Goal: Task Accomplishment & Management: Manage account settings

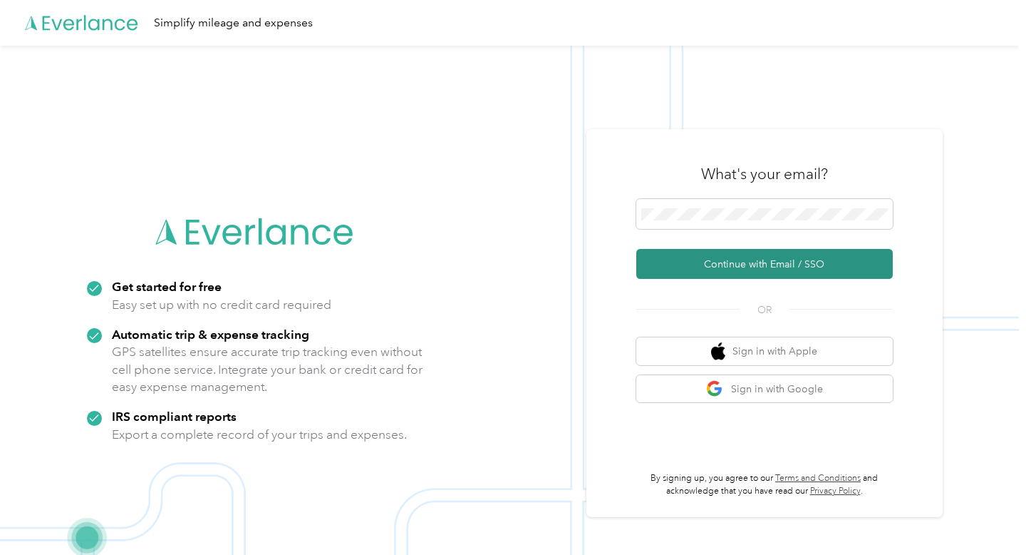
click at [740, 262] on button "Continue with Email / SSO" at bounding box center [765, 264] width 257 height 30
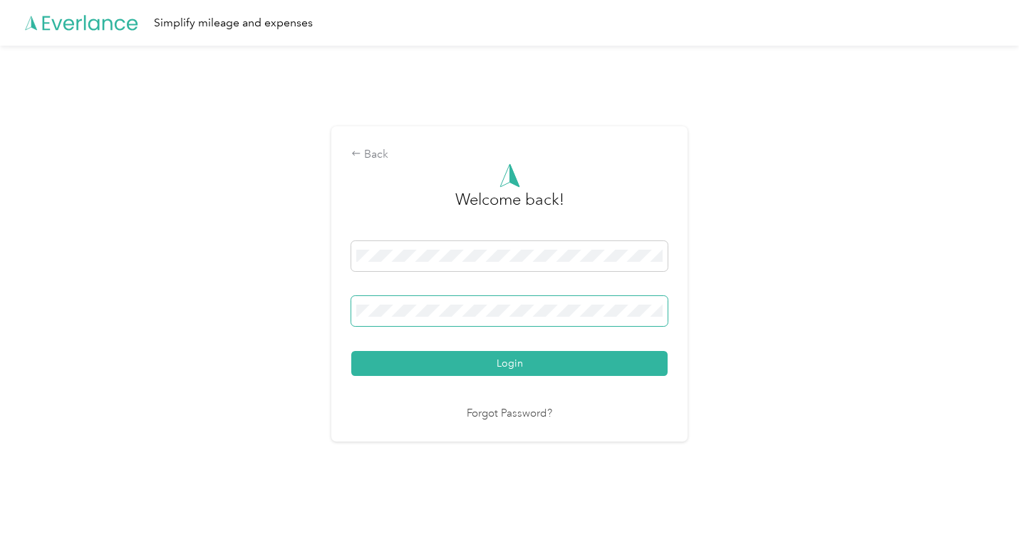
click at [351, 351] on button "Login" at bounding box center [509, 363] width 316 height 25
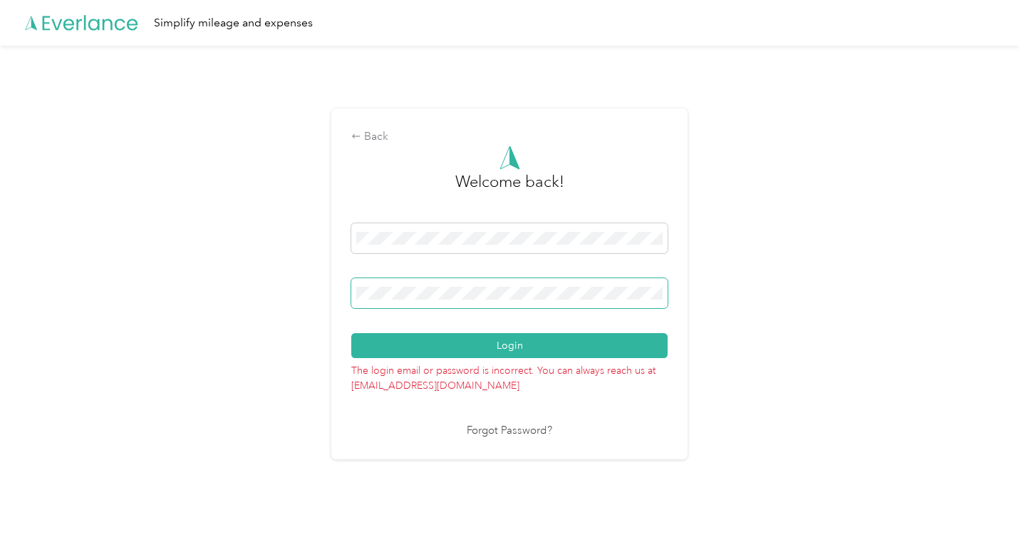
click at [316, 293] on div "Back Welcome back! Login The login email or password is incorrect. You can alwa…" at bounding box center [509, 290] width 1019 height 488
click at [351, 333] on button "Login" at bounding box center [509, 345] width 316 height 25
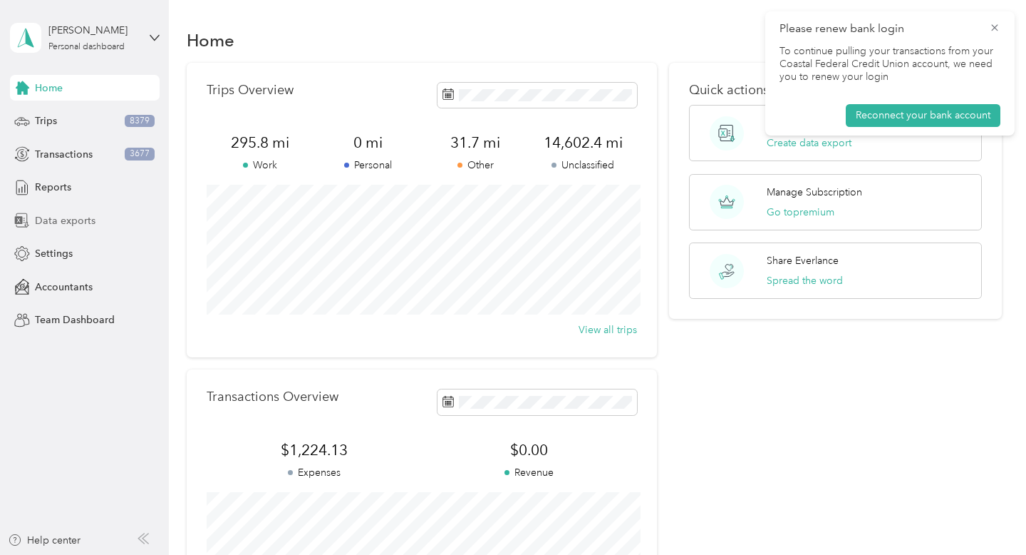
click at [61, 215] on span "Data exports" at bounding box center [65, 220] width 61 height 15
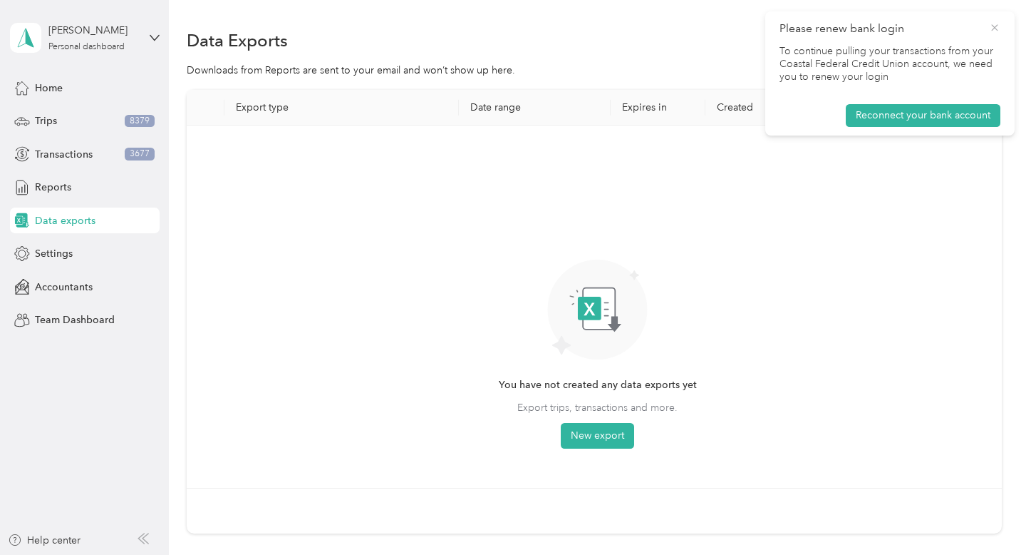
click at [994, 26] on icon at bounding box center [994, 27] width 11 height 13
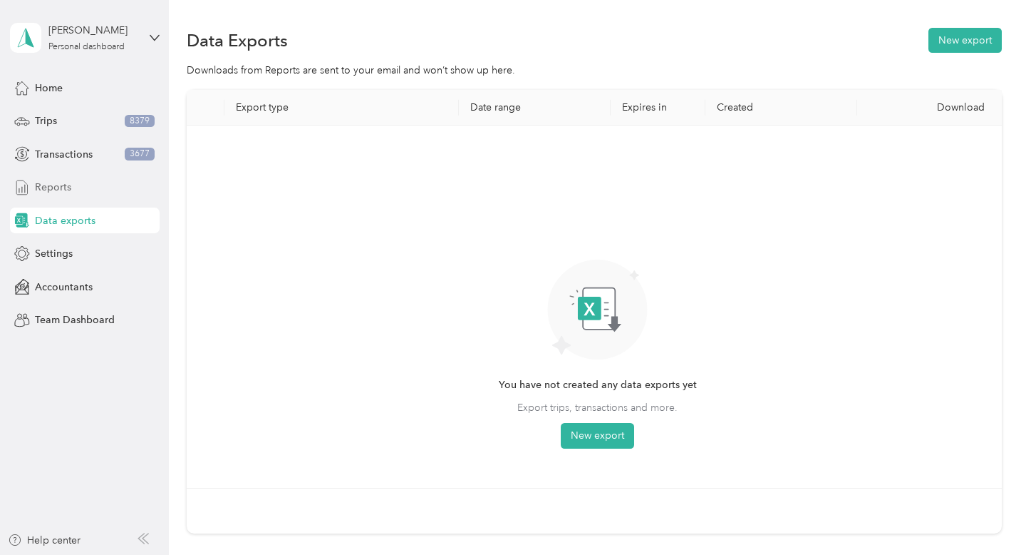
click at [51, 191] on span "Reports" at bounding box center [53, 187] width 36 height 15
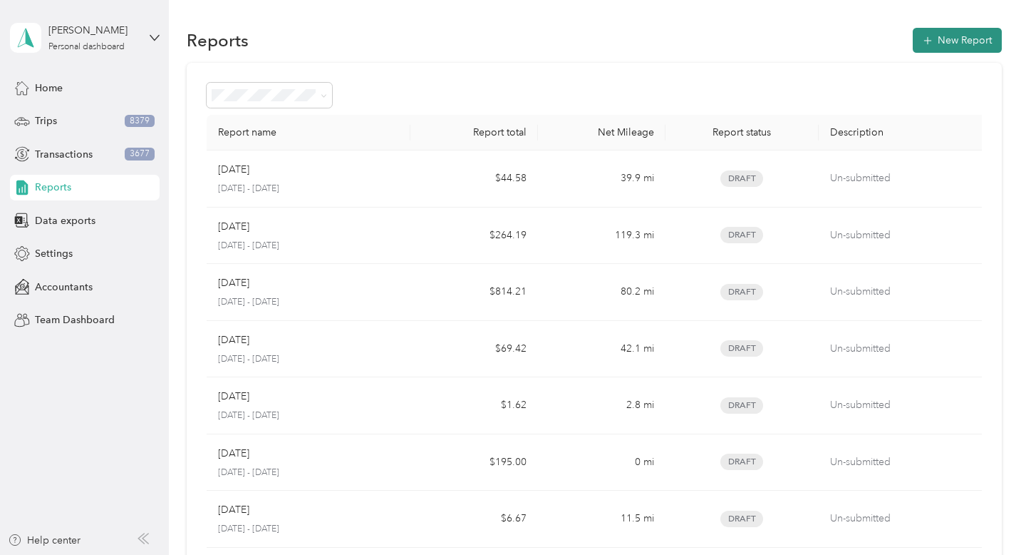
click at [951, 43] on button "New Report" at bounding box center [957, 40] width 89 height 25
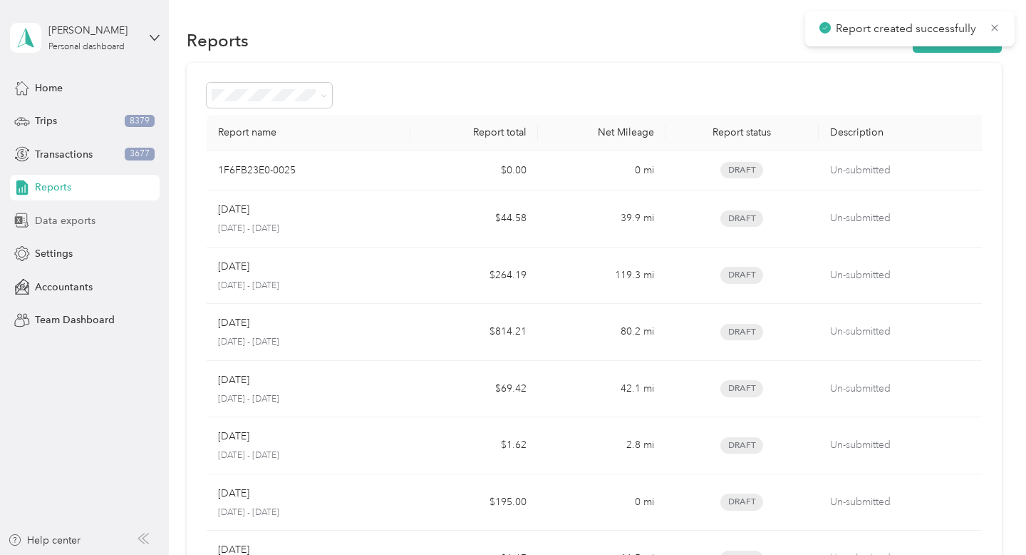
click at [56, 227] on span "Data exports" at bounding box center [65, 220] width 61 height 15
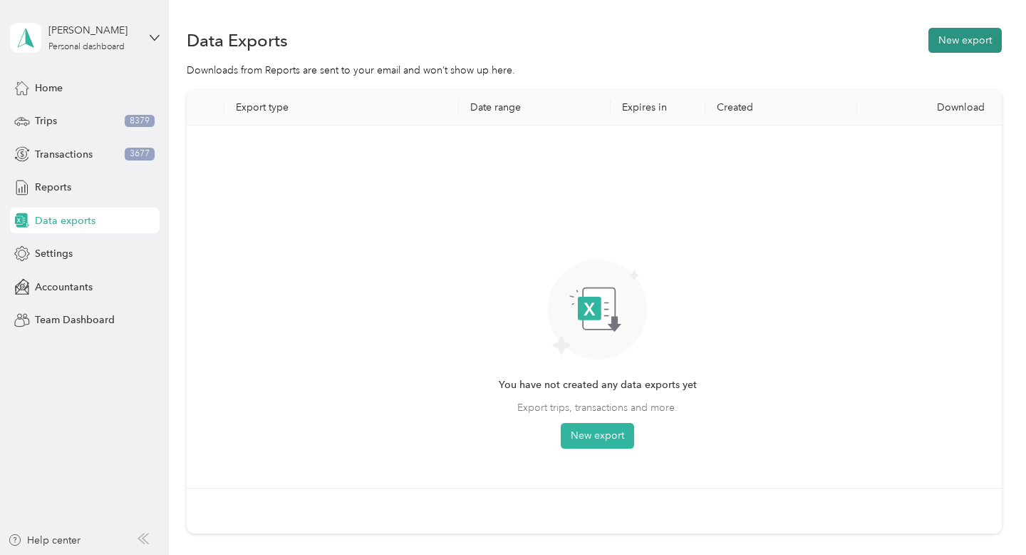
click at [971, 43] on button "New export" at bounding box center [965, 40] width 73 height 25
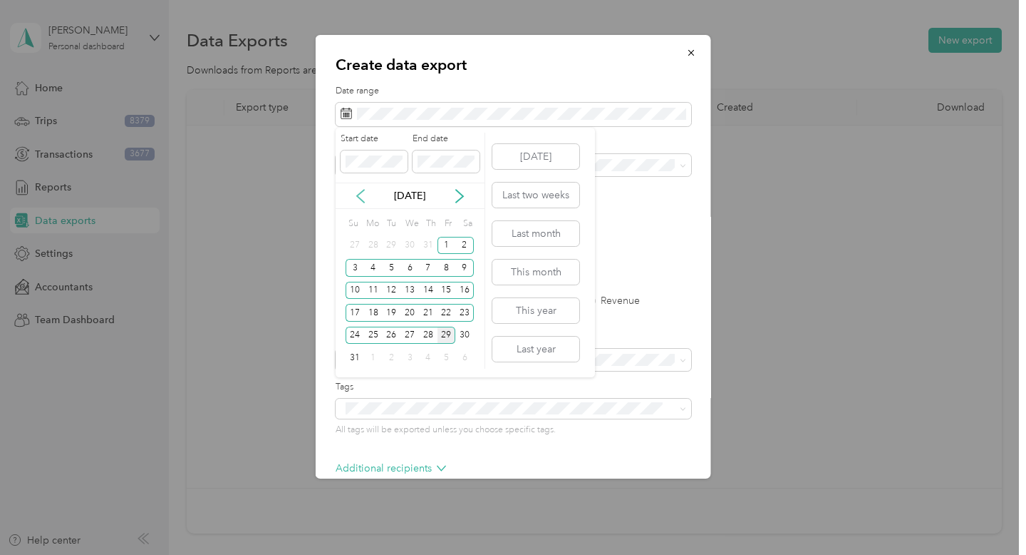
click at [360, 195] on icon at bounding box center [361, 196] width 14 height 14
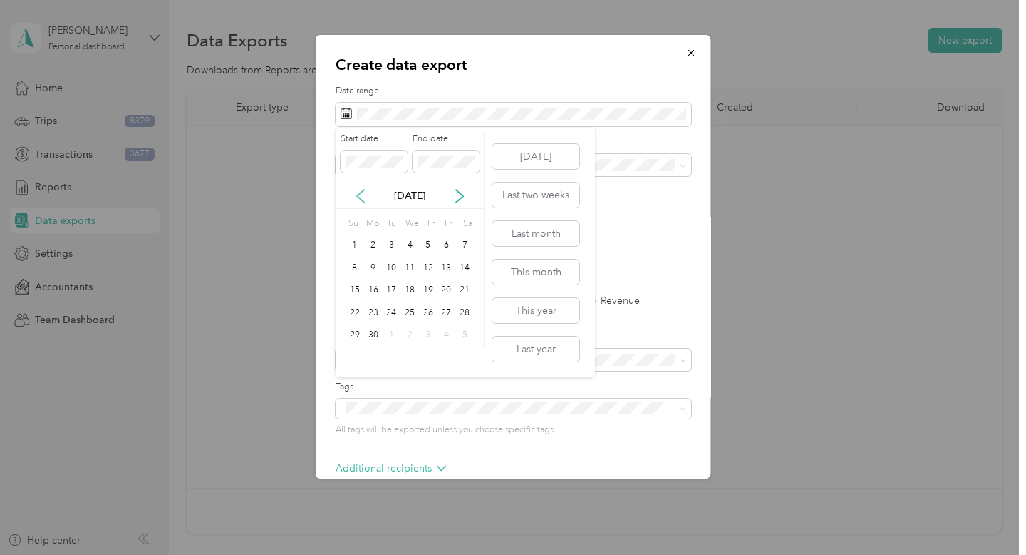
click at [360, 195] on icon at bounding box center [361, 196] width 14 height 14
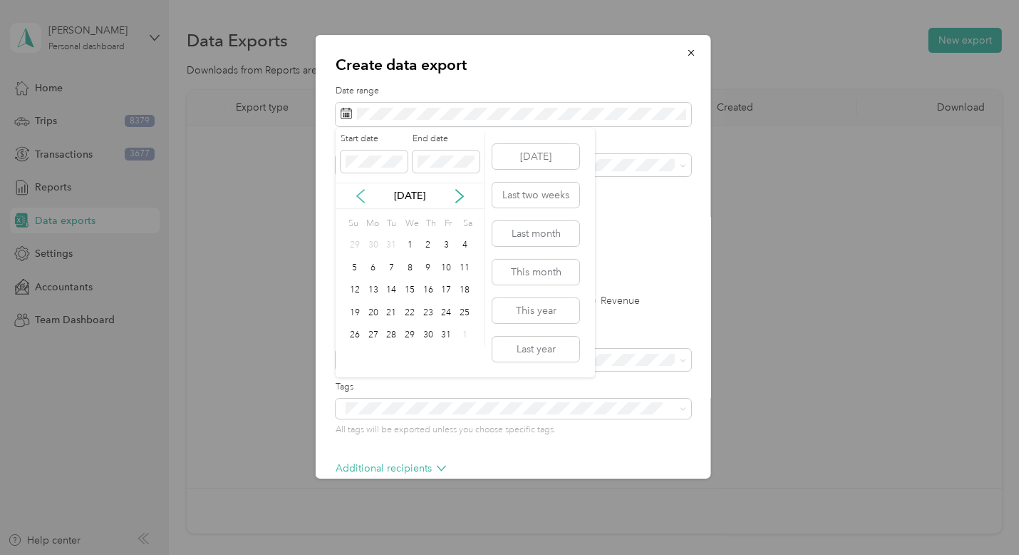
click at [360, 195] on icon at bounding box center [361, 196] width 14 height 14
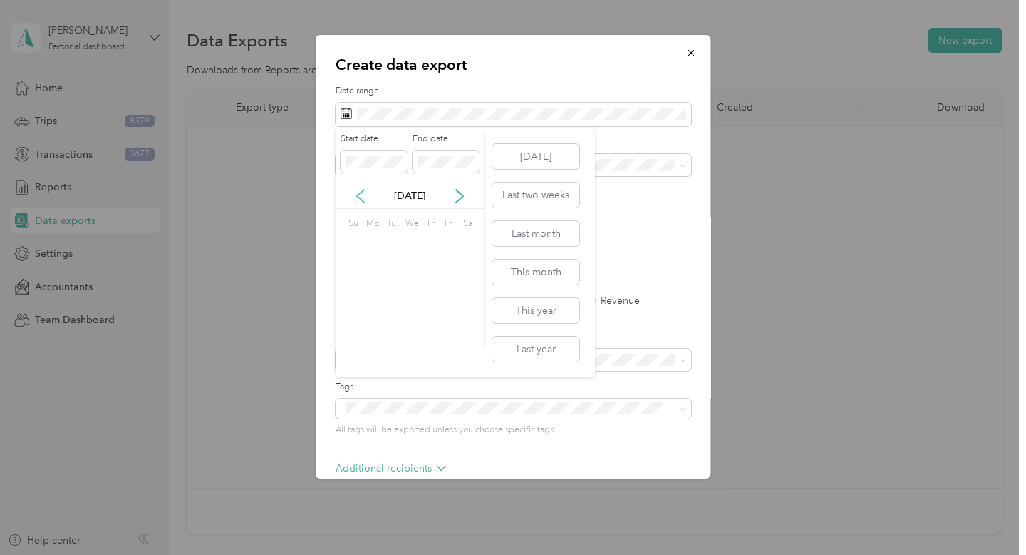
click at [360, 195] on icon at bounding box center [361, 196] width 14 height 14
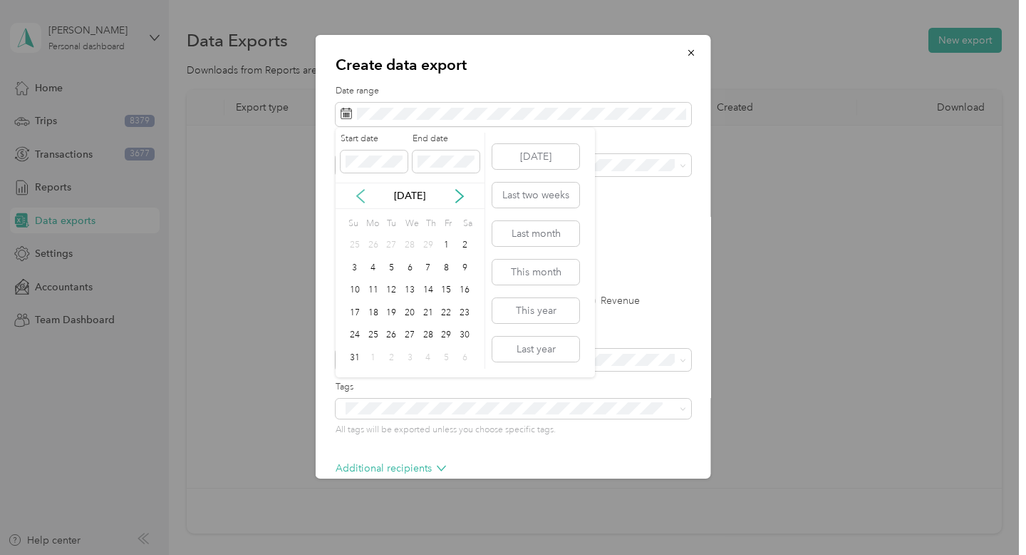
click at [360, 195] on icon at bounding box center [361, 196] width 14 height 14
click at [369, 247] on div "1" at bounding box center [373, 246] width 19 height 18
click at [481, 210] on div "Start date End date [DATE] Su Mo Tu We Th Fr Sa 31 1 2 3 4 5 6 7 8 9 10 11 12 1…" at bounding box center [411, 240] width 150 height 214
click at [450, 193] on div "[DATE]" at bounding box center [410, 195] width 149 height 15
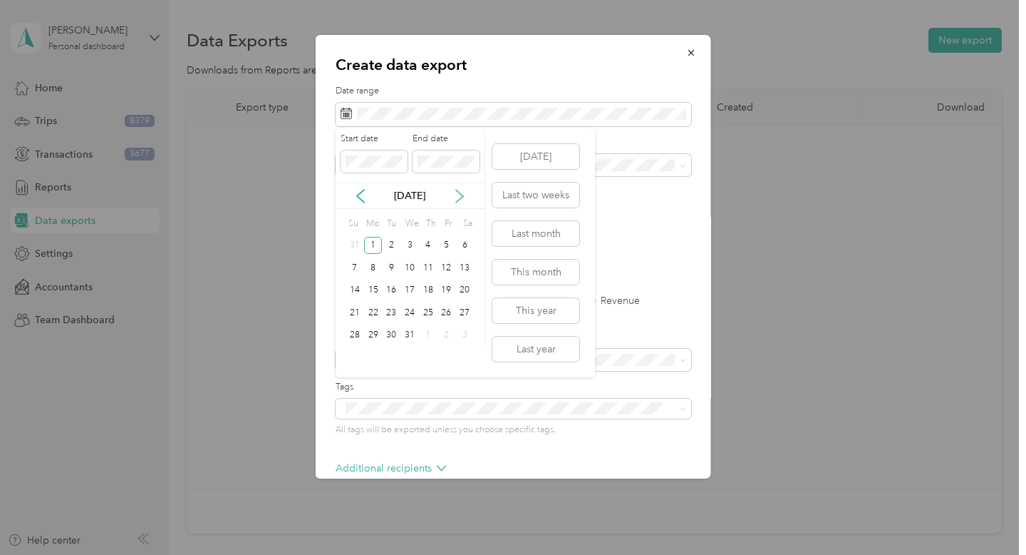
click at [458, 197] on icon at bounding box center [460, 196] width 14 height 14
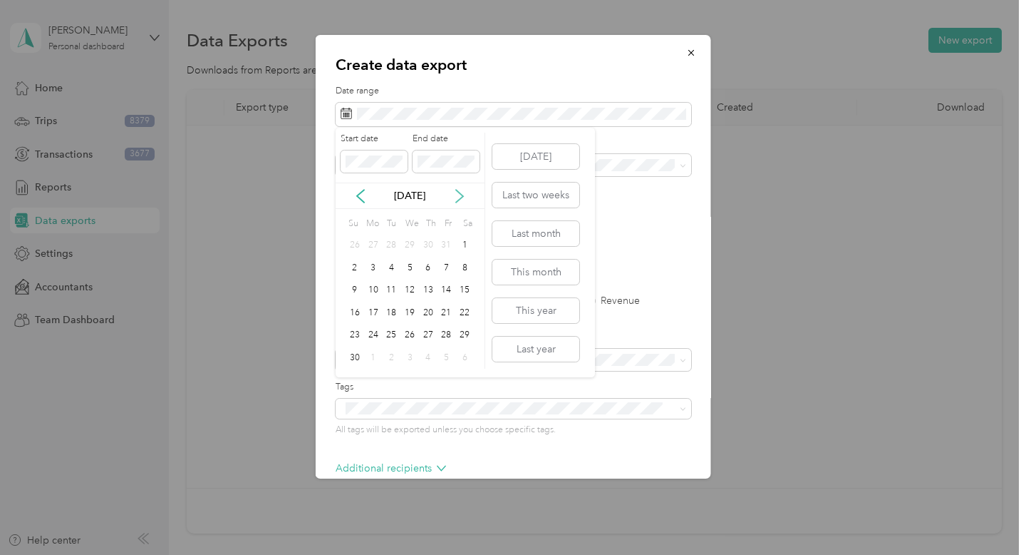
click at [458, 197] on icon at bounding box center [460, 196] width 14 height 14
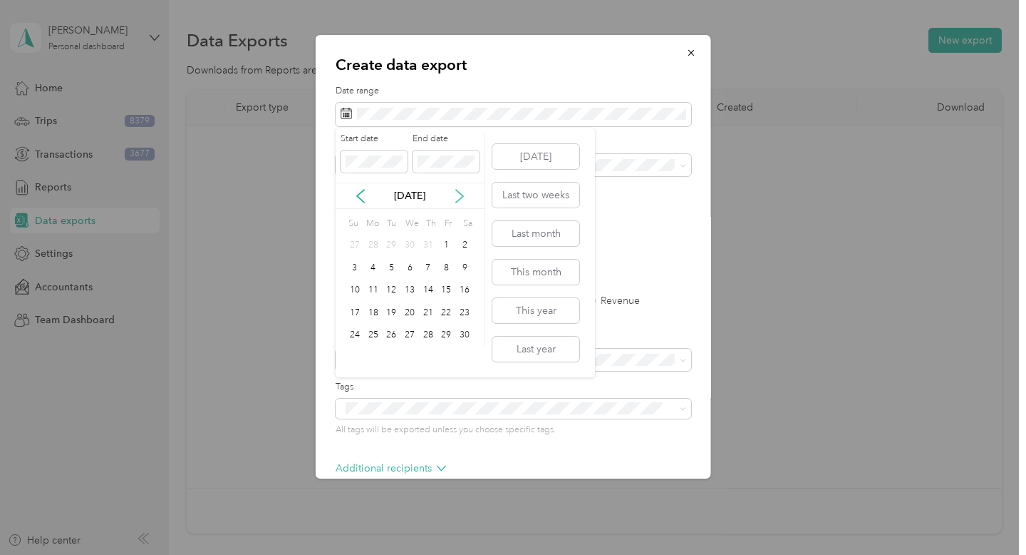
click at [458, 197] on icon at bounding box center [460, 196] width 14 height 14
click at [394, 334] on div "31" at bounding box center [391, 335] width 19 height 18
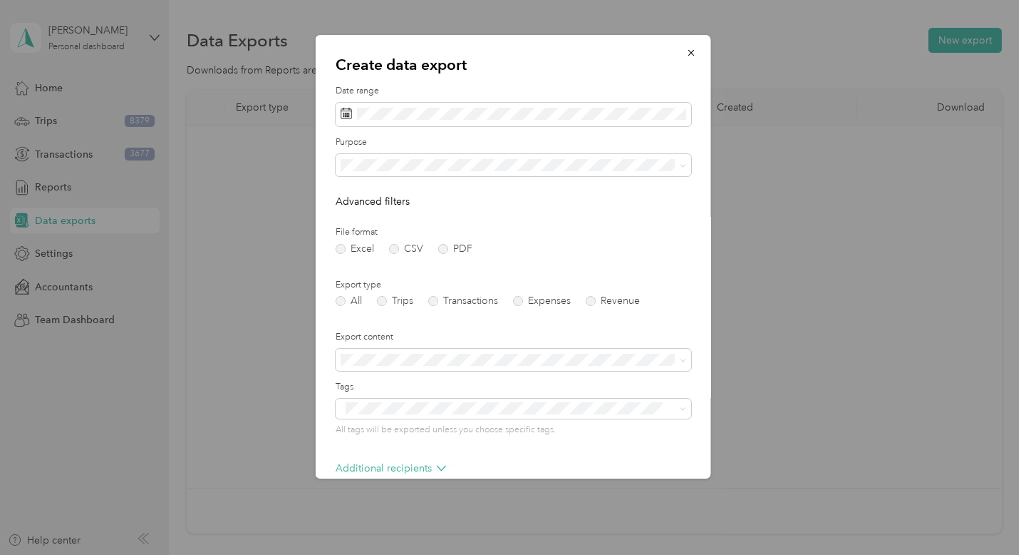
click at [371, 259] on span "Real Estate" at bounding box center [370, 262] width 48 height 12
click at [460, 248] on label "PDF" at bounding box center [455, 249] width 34 height 10
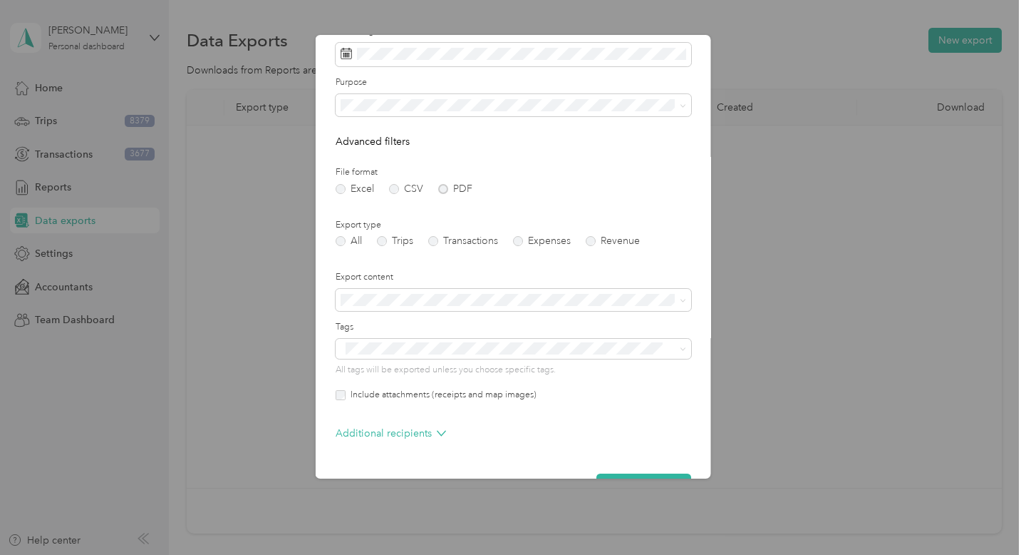
scroll to position [66, 0]
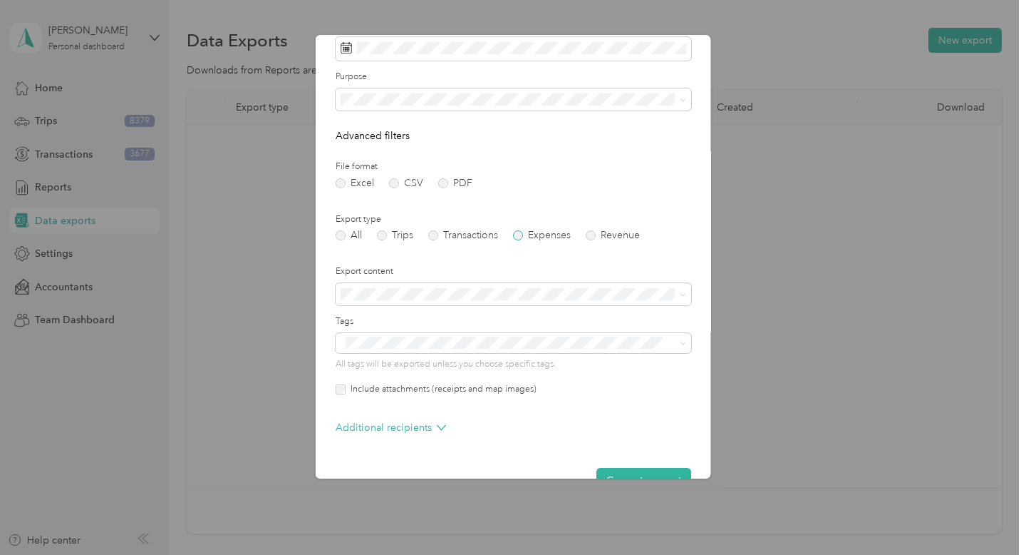
click at [567, 235] on label "Expenses" at bounding box center [542, 235] width 58 height 10
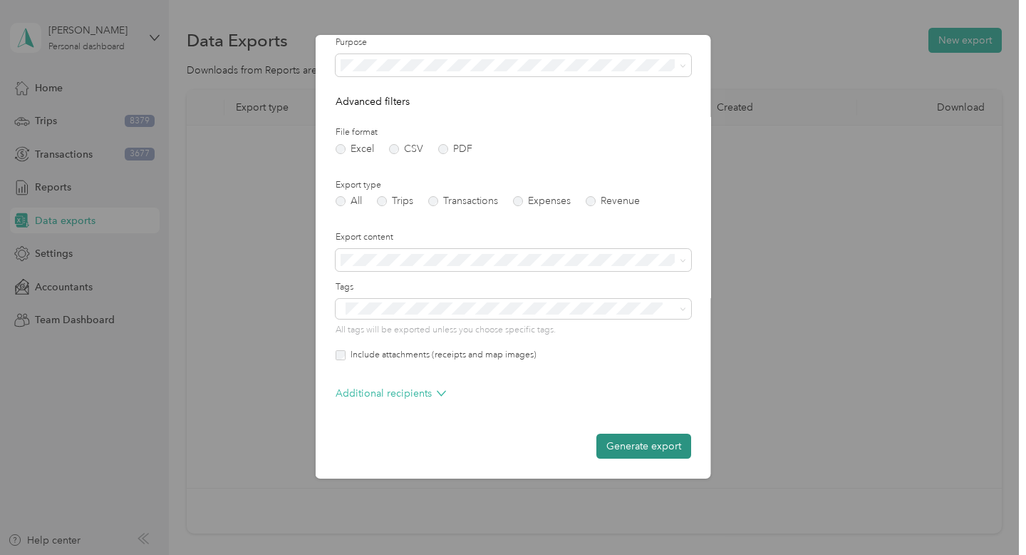
click at [657, 444] on button "Generate export" at bounding box center [644, 445] width 95 height 25
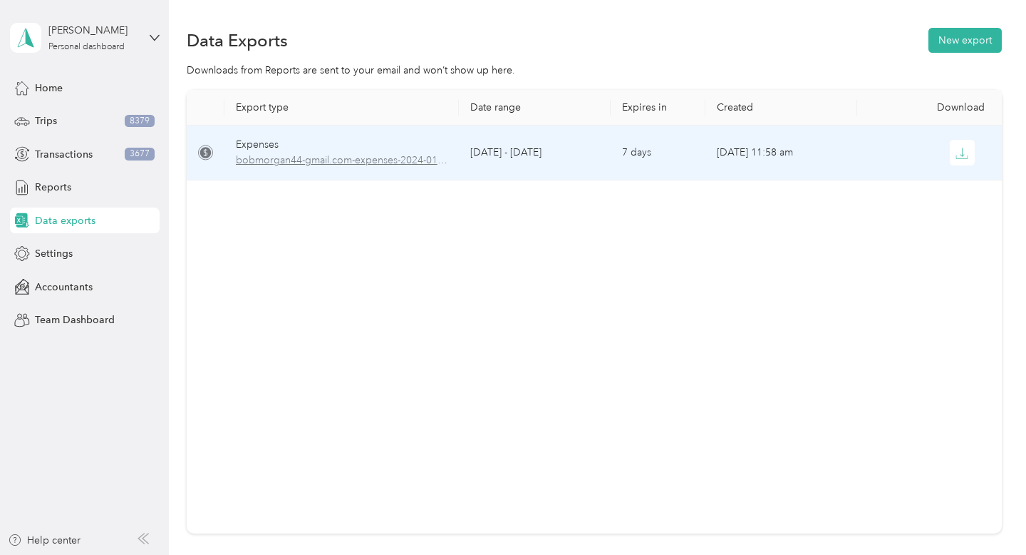
click at [380, 163] on span "bobmorgan44-gmail.com-expenses-2024-01-01-2024-12-31.pdf" at bounding box center [342, 161] width 212 height 16
click at [967, 154] on icon "button" at bounding box center [962, 153] width 13 height 13
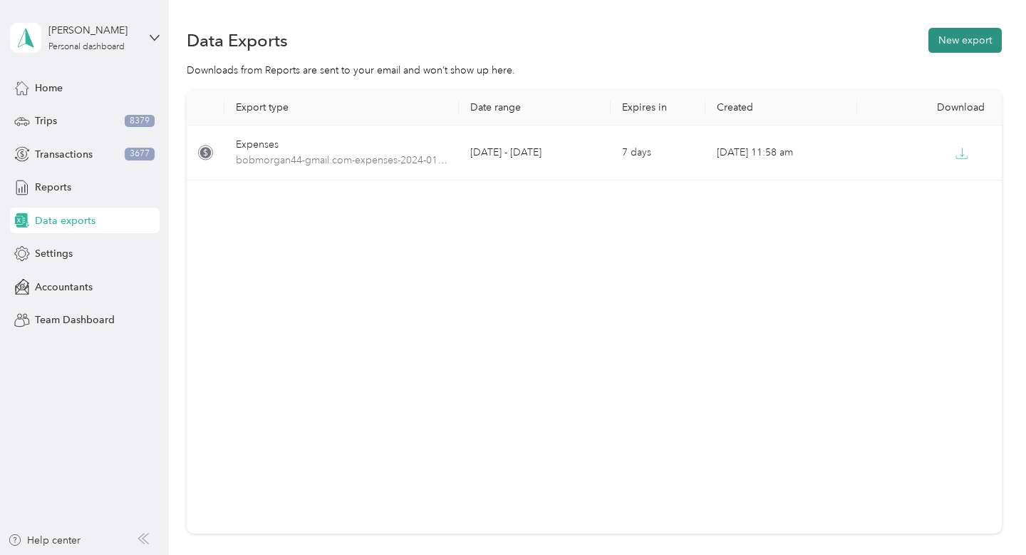
click at [968, 41] on button "New export" at bounding box center [965, 40] width 73 height 25
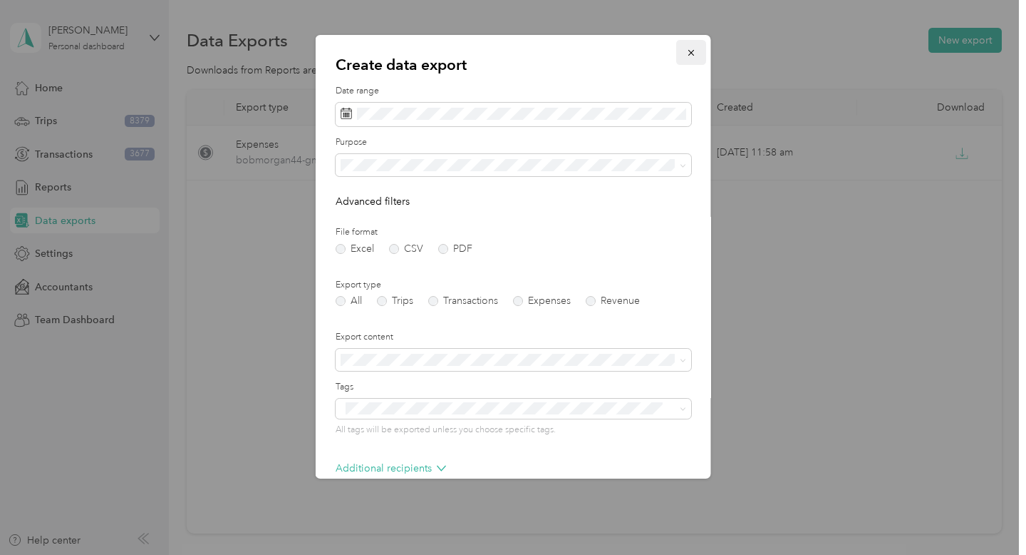
click at [691, 49] on icon "button" at bounding box center [691, 53] width 10 height 10
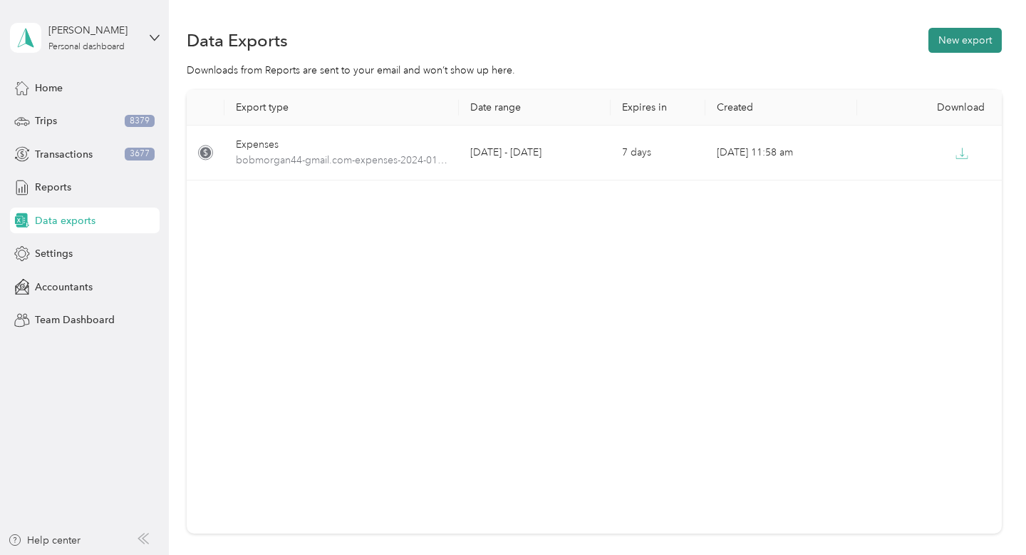
click at [974, 39] on button "New export" at bounding box center [965, 40] width 73 height 25
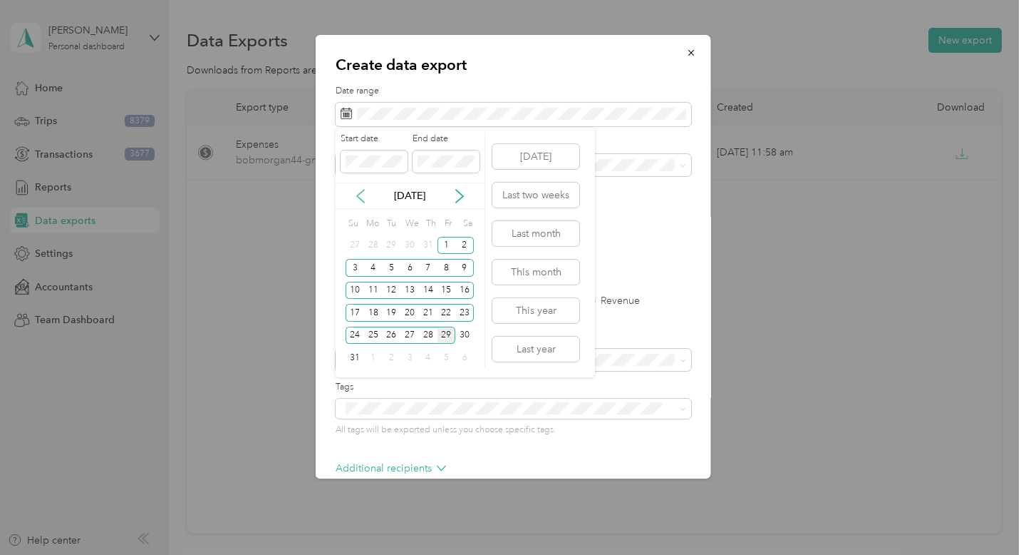
click at [360, 195] on icon at bounding box center [361, 196] width 14 height 14
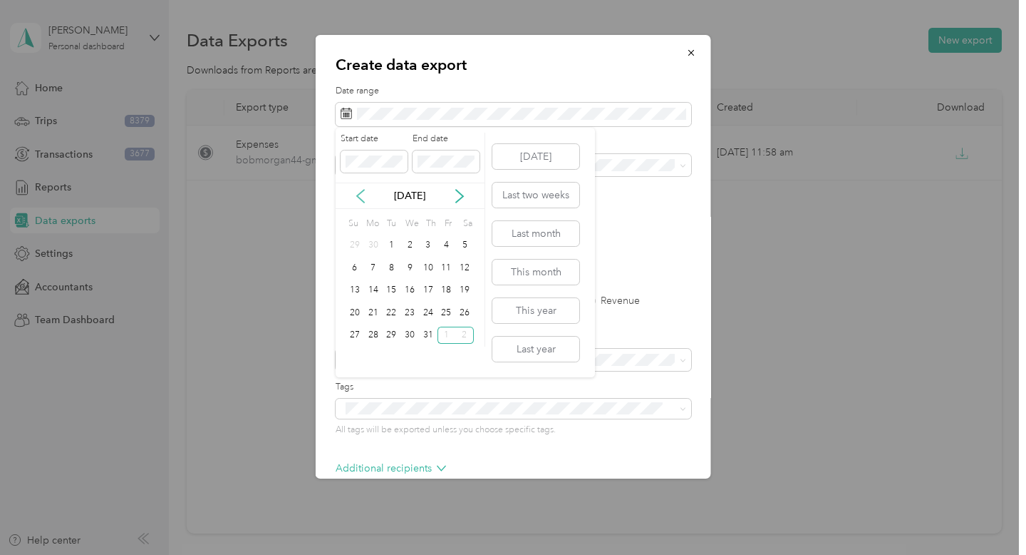
click at [360, 195] on icon at bounding box center [361, 196] width 14 height 14
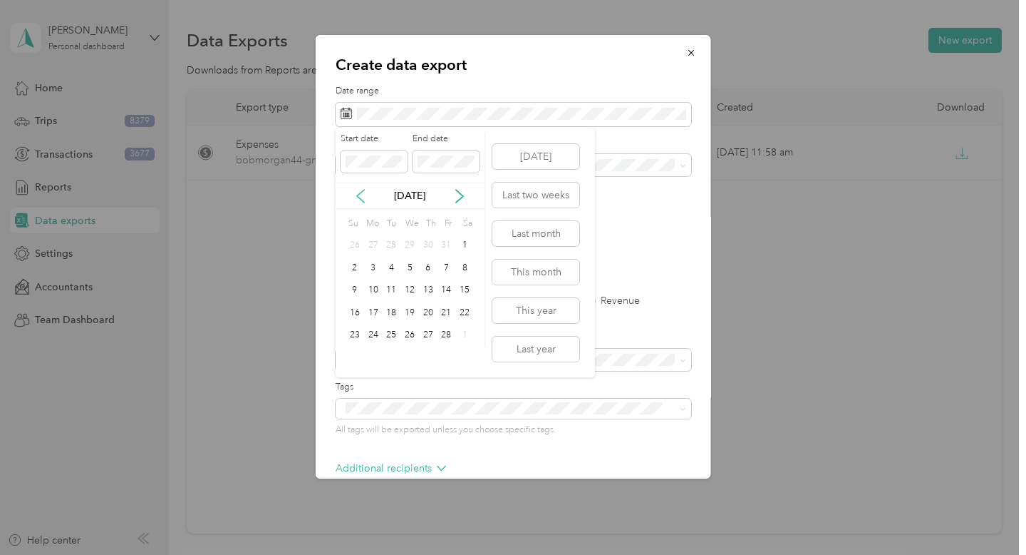
click at [360, 195] on icon at bounding box center [361, 196] width 14 height 14
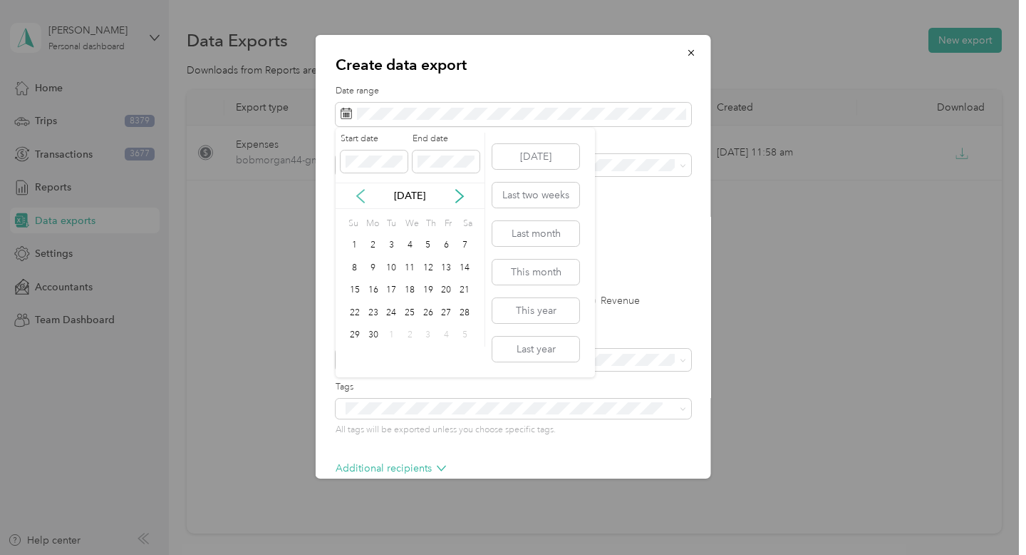
click at [360, 195] on icon at bounding box center [361, 196] width 14 height 14
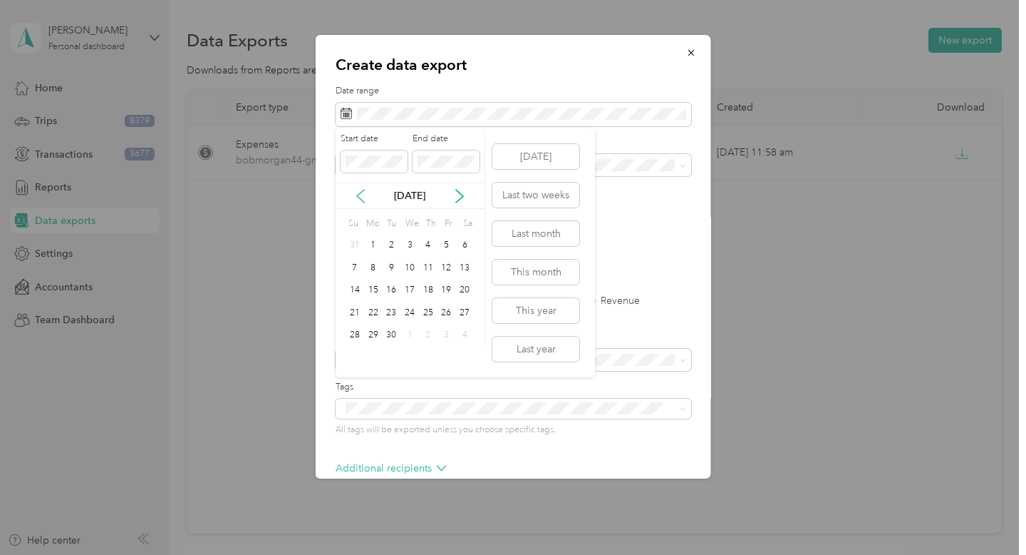
click at [360, 195] on icon at bounding box center [361, 196] width 14 height 14
click at [460, 192] on icon at bounding box center [459, 196] width 7 height 13
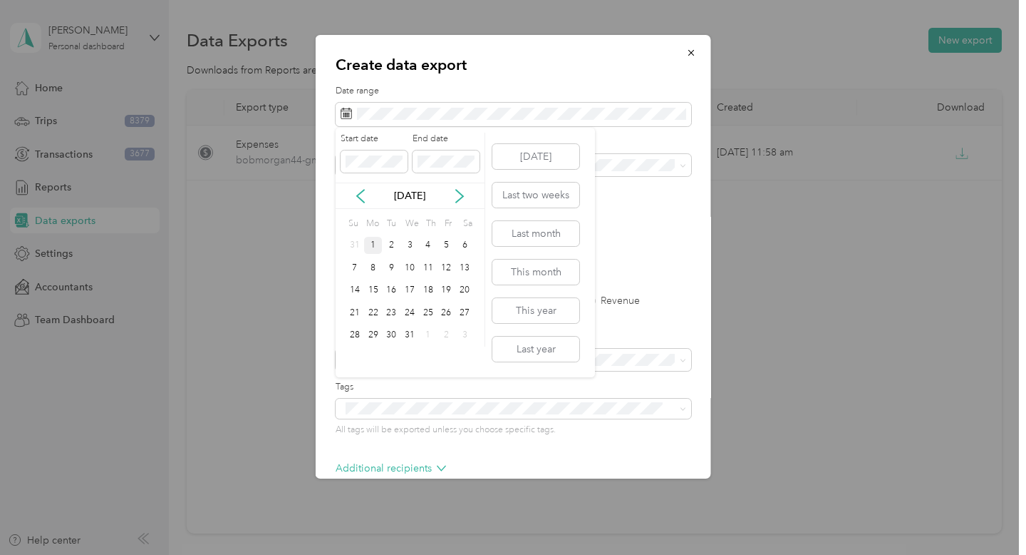
click at [373, 247] on div "1" at bounding box center [373, 246] width 19 height 18
click at [458, 211] on div "Start date End date [DATE] Su Mo Tu We Th Fr Sa 31 1 2 3 4 5 6 7 8 9 10 11 12 1…" at bounding box center [411, 240] width 150 height 214
click at [421, 200] on p "[DATE]" at bounding box center [410, 195] width 60 height 15
click at [461, 194] on icon at bounding box center [459, 196] width 7 height 13
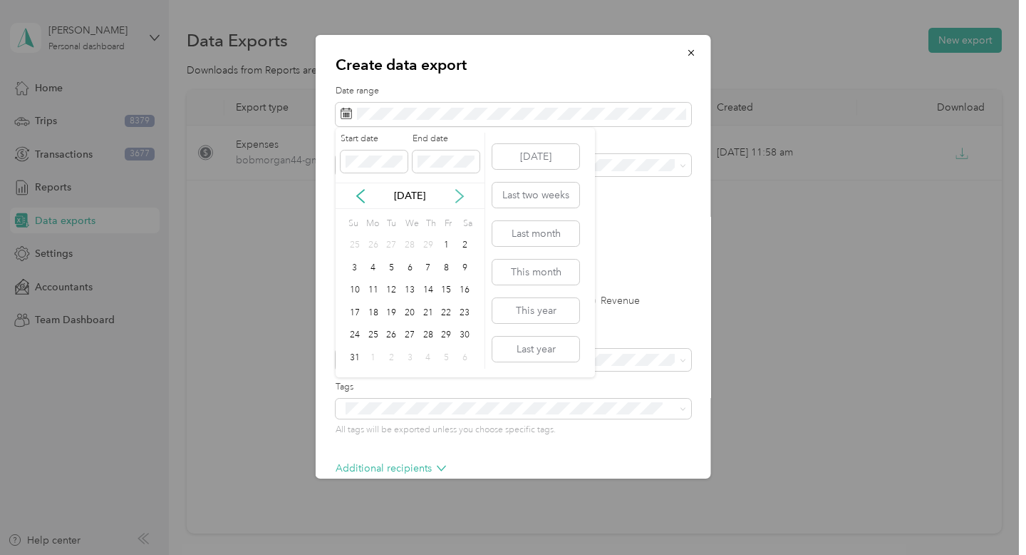
click at [461, 194] on icon at bounding box center [459, 196] width 7 height 13
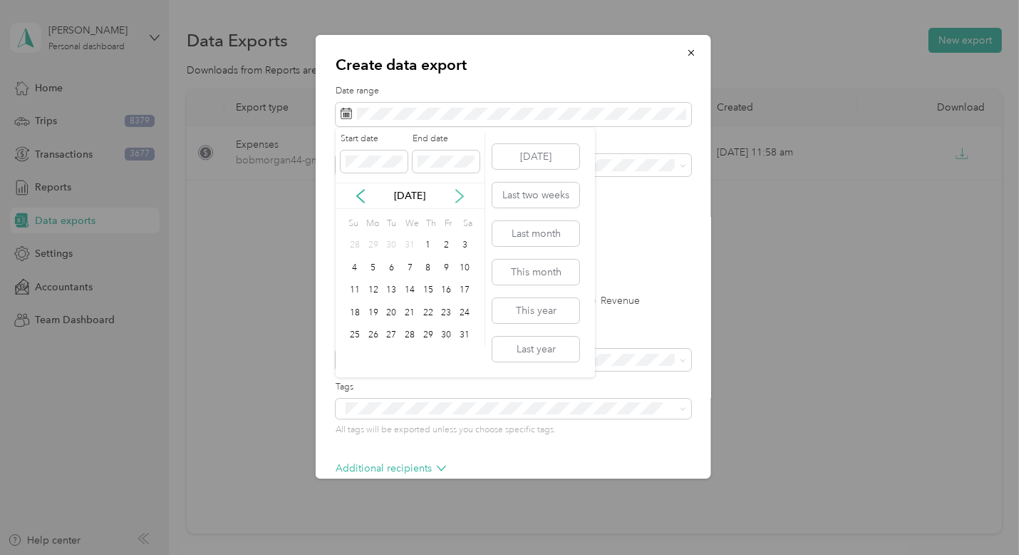
click at [460, 194] on icon at bounding box center [459, 196] width 7 height 13
click at [389, 329] on div "31" at bounding box center [391, 335] width 19 height 18
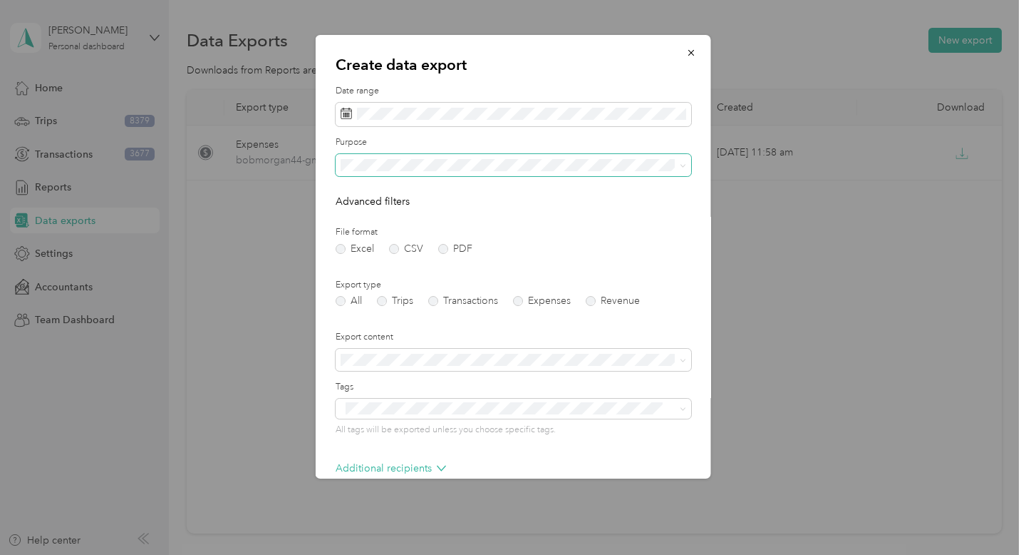
click at [373, 171] on span at bounding box center [514, 165] width 356 height 23
click at [378, 264] on span "Real Estate" at bounding box center [370, 265] width 48 height 12
click at [469, 248] on label "PDF" at bounding box center [455, 249] width 34 height 10
click at [408, 307] on form "Date range Purpose Advanced filters File format Excel CSV PDF Export type All T…" at bounding box center [514, 321] width 356 height 473
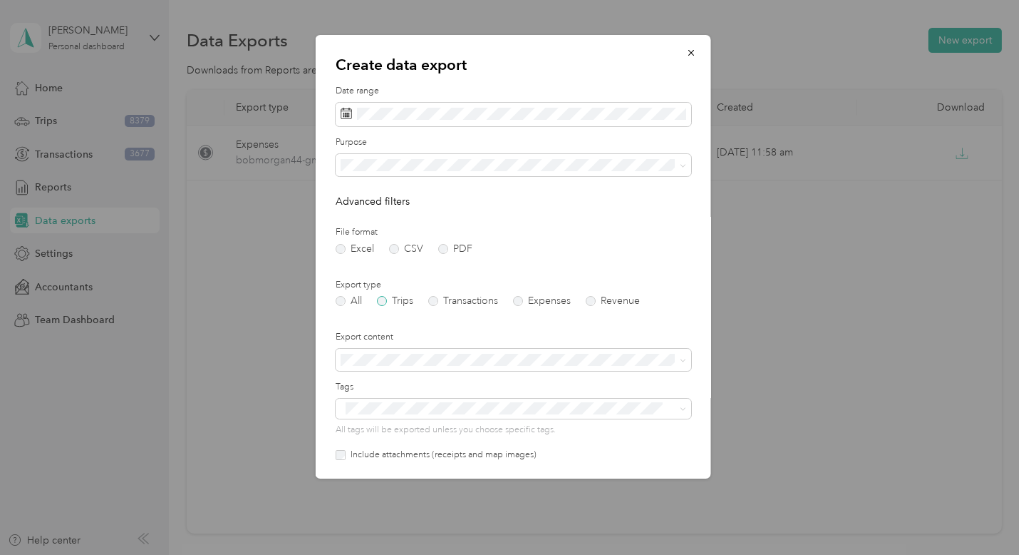
click at [404, 302] on label "Trips" at bounding box center [395, 301] width 36 height 10
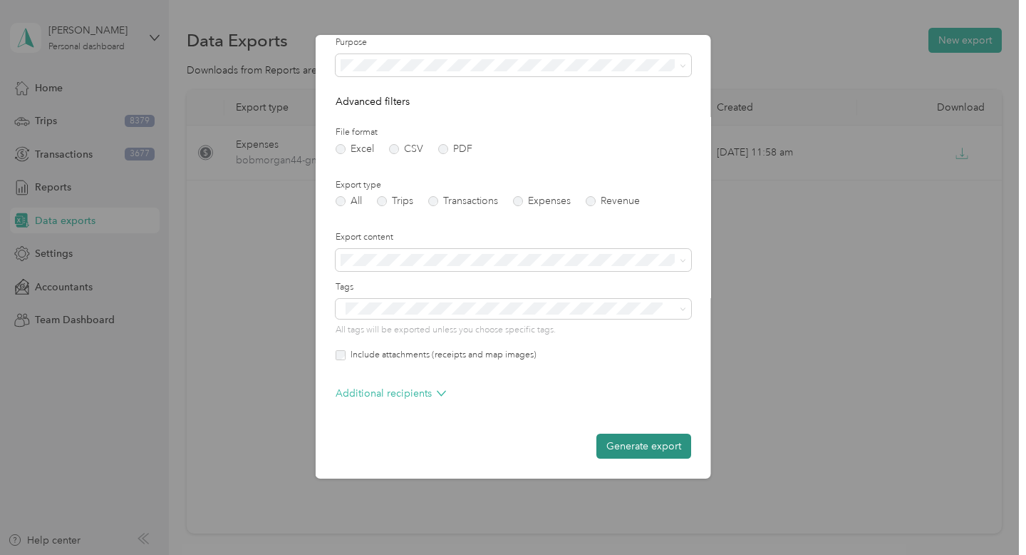
click at [635, 448] on button "Generate export" at bounding box center [644, 445] width 95 height 25
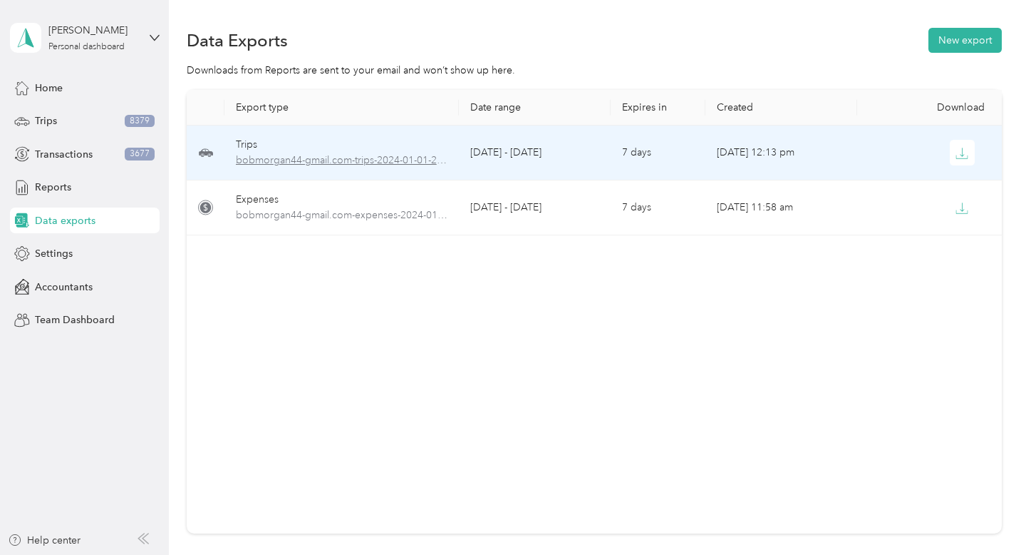
click at [349, 160] on span "bobmorgan44-gmail.com-trips-2024-01-01-2024-12-31.pdf" at bounding box center [342, 161] width 212 height 16
click at [348, 160] on span "bobmorgan44-gmail.com-trips-2024-01-01-2024-12-31.pdf" at bounding box center [342, 161] width 212 height 16
click at [406, 159] on span "bobmorgan44-gmail.com-trips-2024-01-01-2024-12-31.pdf" at bounding box center [342, 161] width 212 height 16
click at [961, 160] on button "button" at bounding box center [963, 153] width 26 height 26
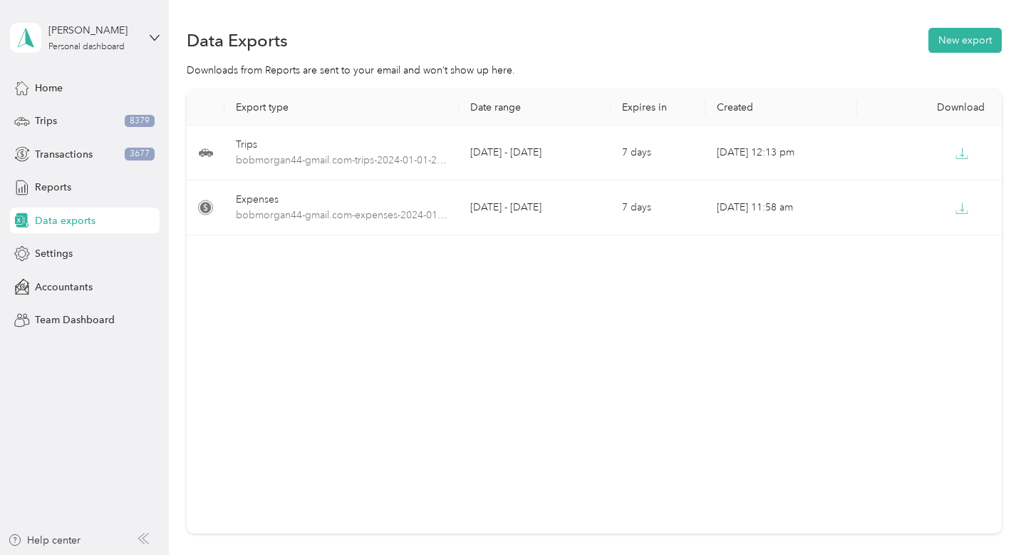
click at [77, 220] on span "Data exports" at bounding box center [65, 220] width 61 height 15
click at [959, 43] on button "New export" at bounding box center [965, 40] width 73 height 25
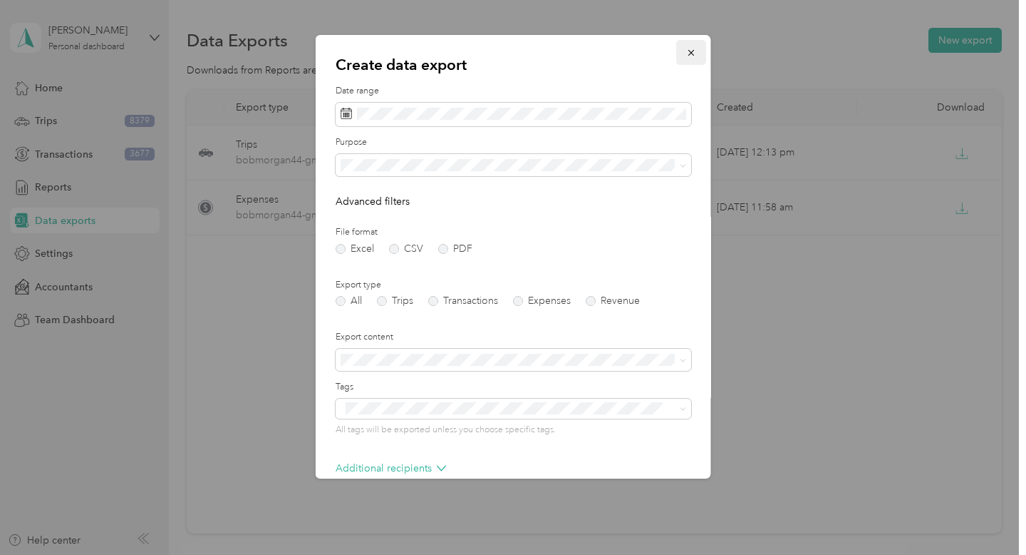
click at [690, 49] on icon "button" at bounding box center [691, 53] width 10 height 10
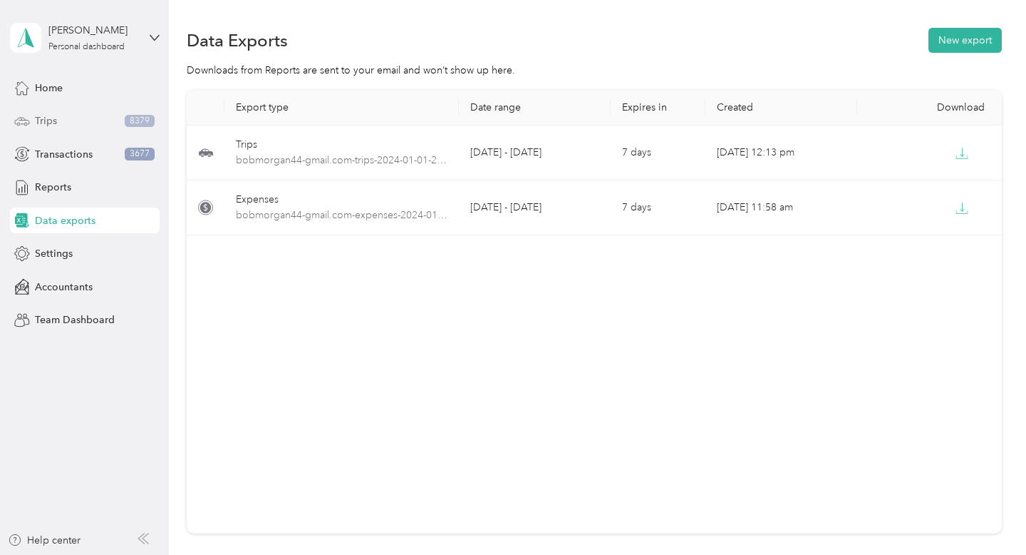
click at [86, 123] on div "Trips 8379" at bounding box center [85, 121] width 150 height 26
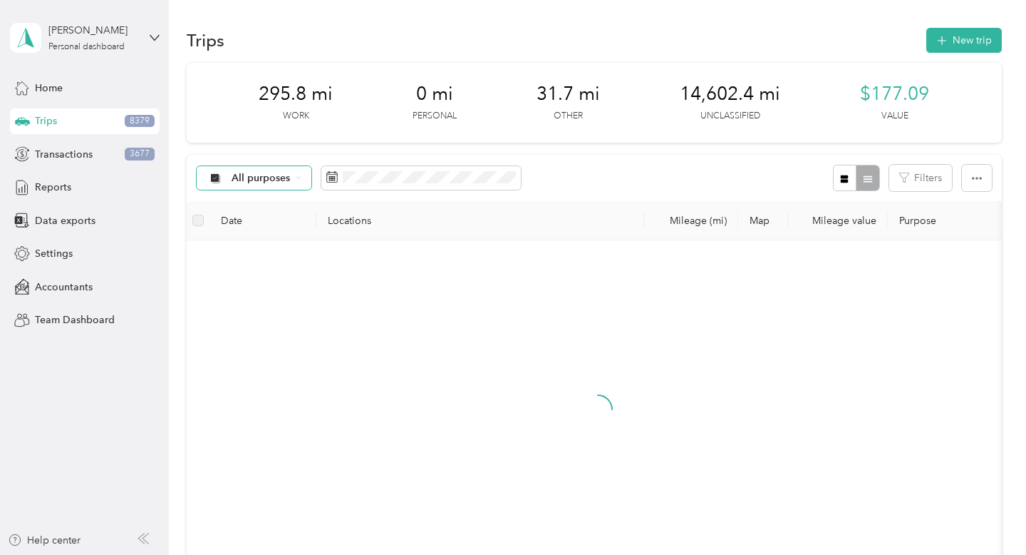
click at [280, 175] on span "All purposes" at bounding box center [261, 178] width 59 height 10
click at [264, 303] on span "Real Estate" at bounding box center [266, 303] width 69 height 15
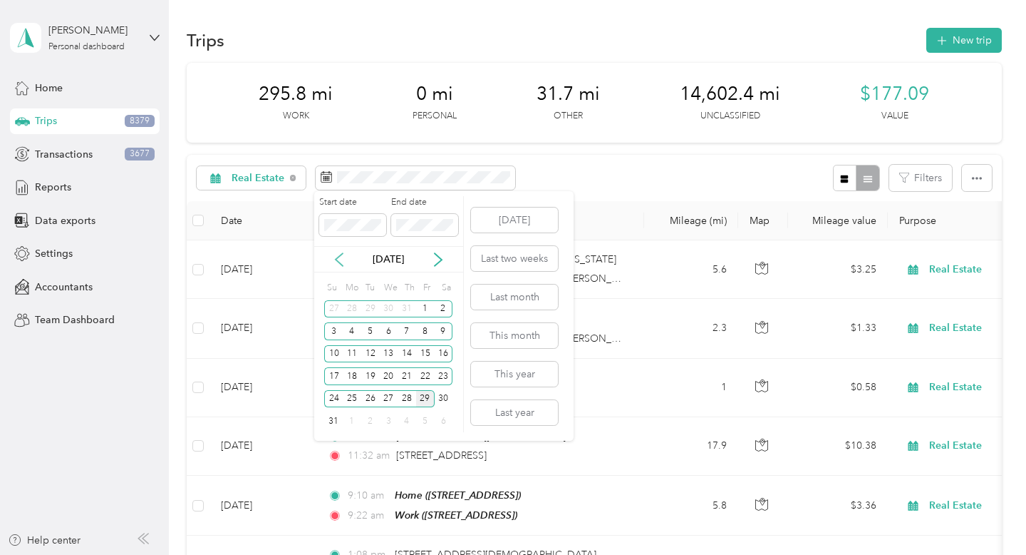
click at [339, 261] on icon at bounding box center [339, 259] width 14 height 14
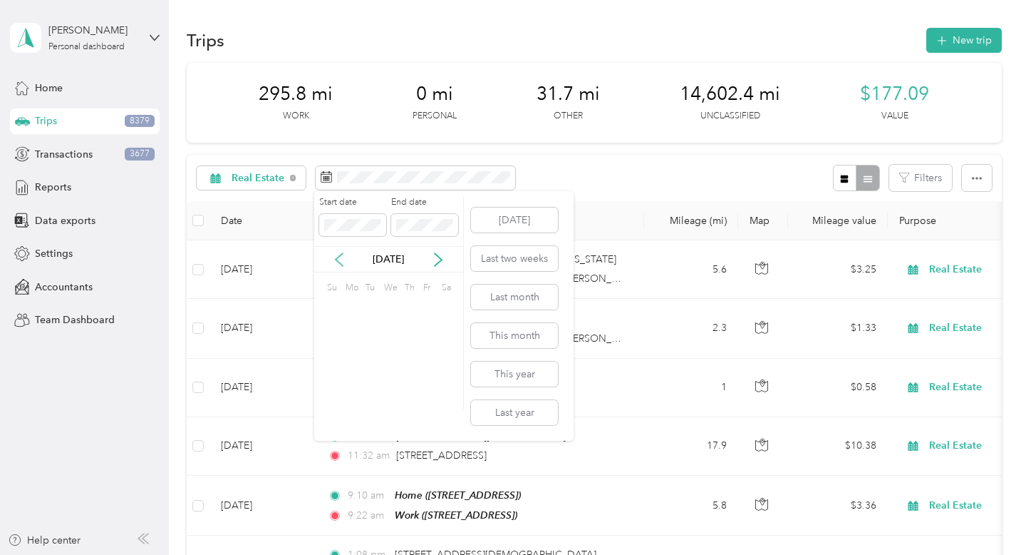
click at [339, 261] on icon at bounding box center [339, 259] width 14 height 14
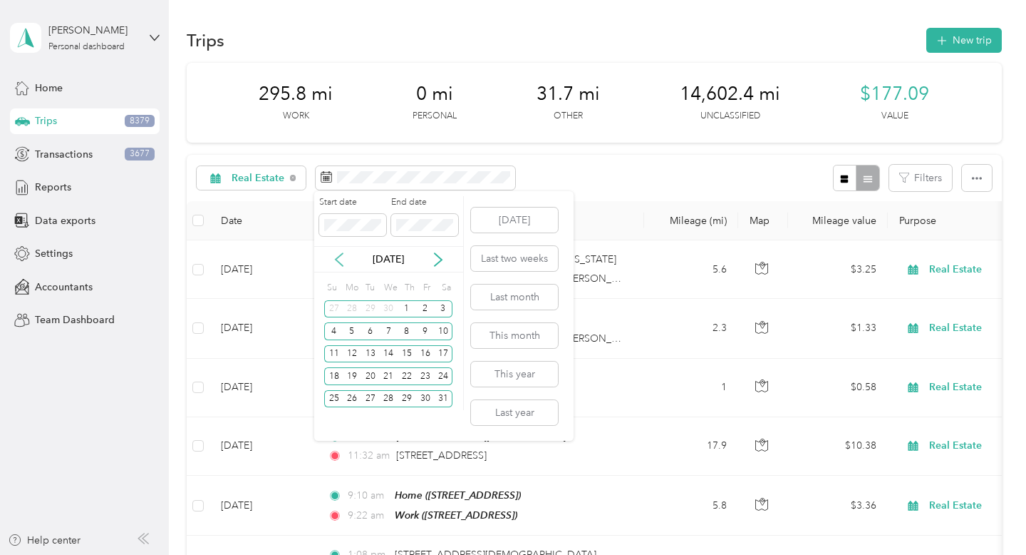
click at [339, 261] on icon at bounding box center [339, 259] width 14 height 14
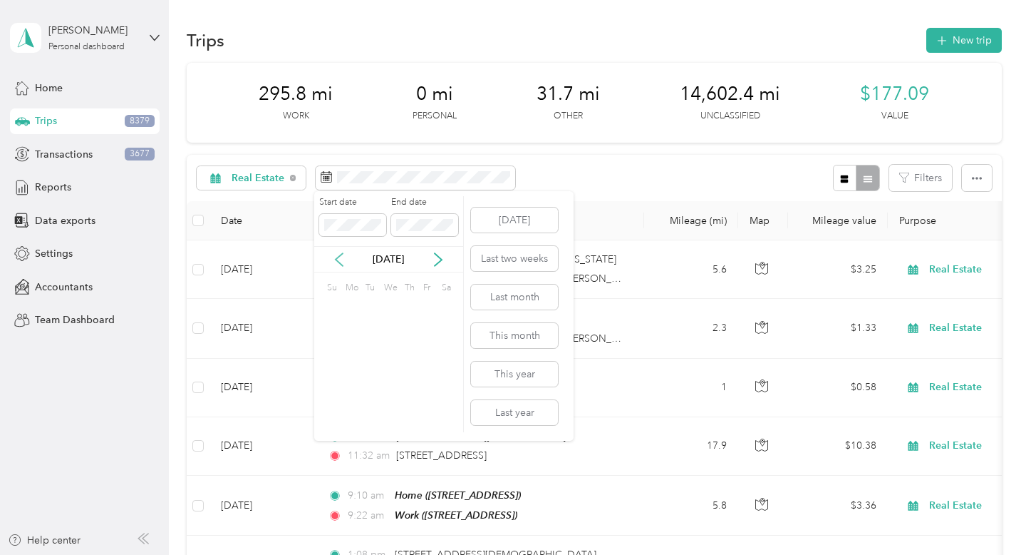
click at [339, 261] on icon at bounding box center [339, 259] width 14 height 14
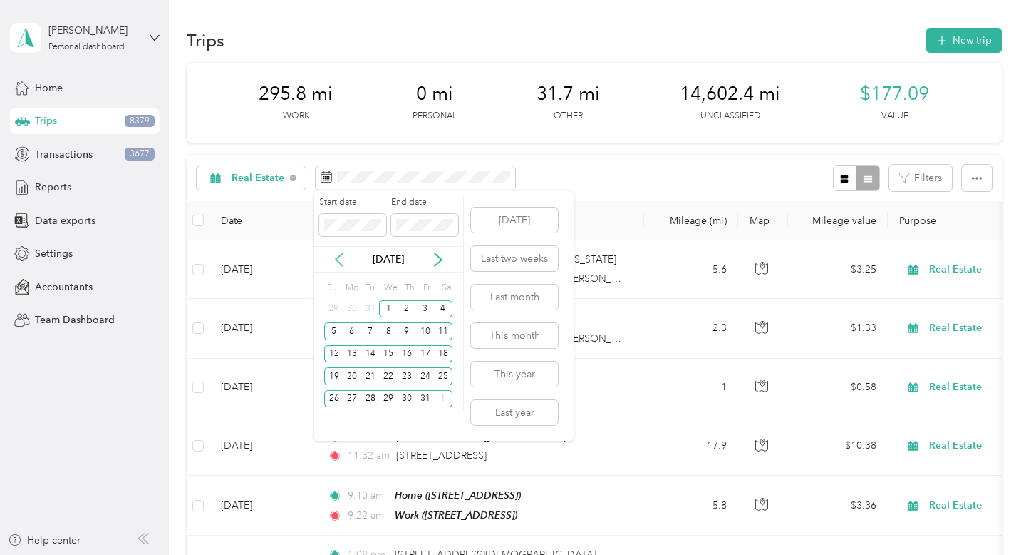
click at [339, 261] on icon at bounding box center [339, 259] width 14 height 14
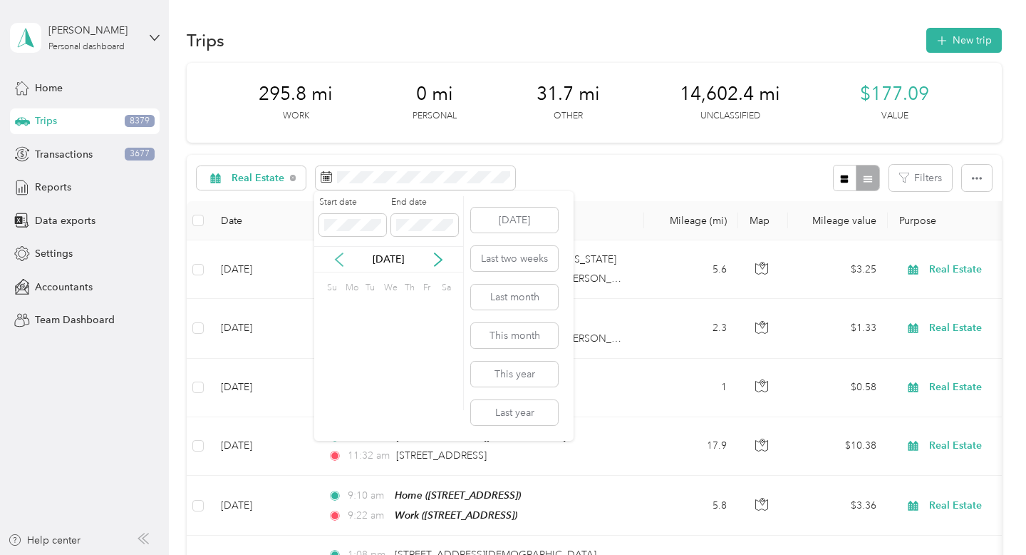
click at [339, 261] on icon at bounding box center [339, 259] width 14 height 14
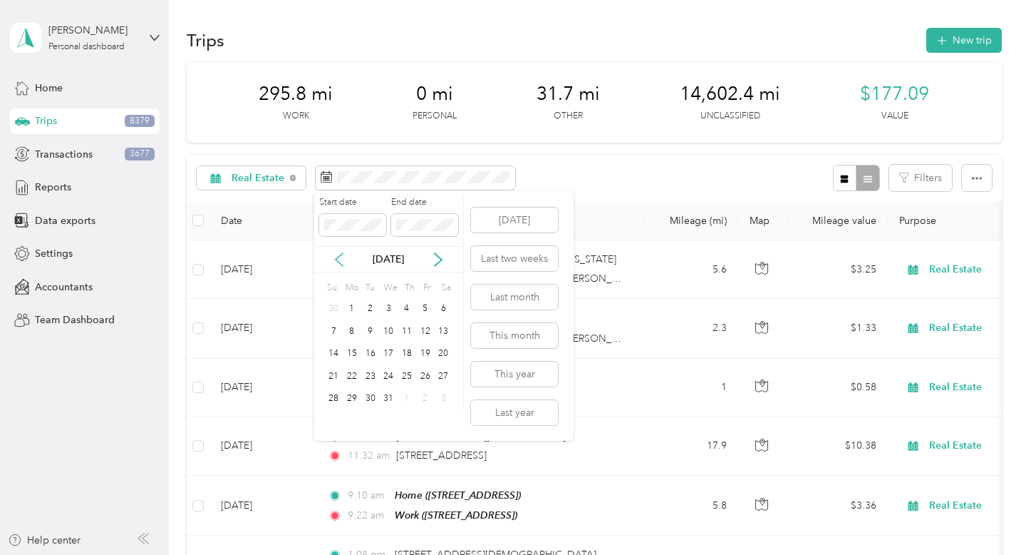
click at [339, 261] on icon at bounding box center [339, 259] width 14 height 14
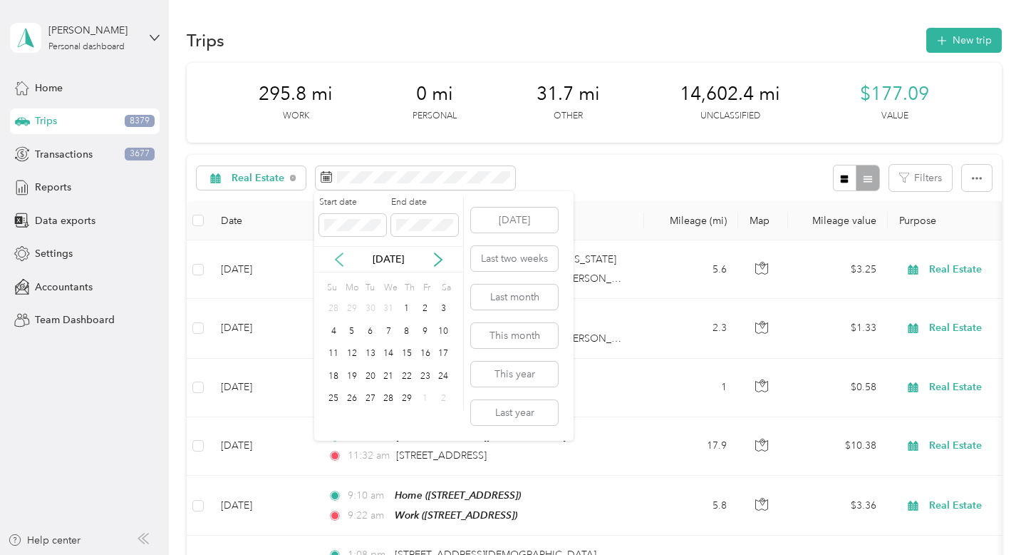
click at [339, 261] on icon at bounding box center [339, 259] width 14 height 14
click at [350, 307] on div "1" at bounding box center [352, 309] width 19 height 18
click at [398, 257] on p "[DATE]" at bounding box center [389, 259] width 60 height 15
click at [440, 259] on icon at bounding box center [438, 259] width 7 height 13
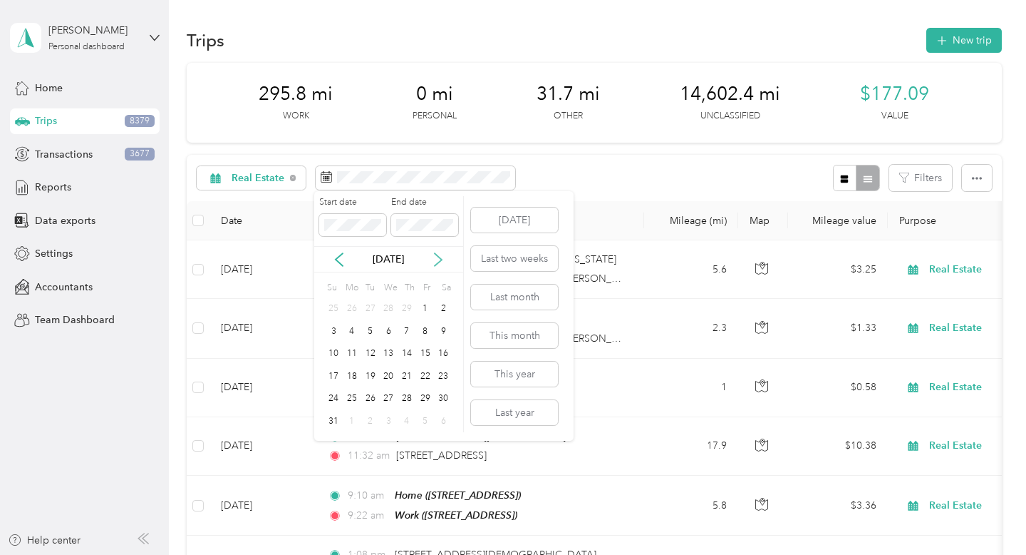
click at [440, 259] on icon at bounding box center [438, 259] width 7 height 13
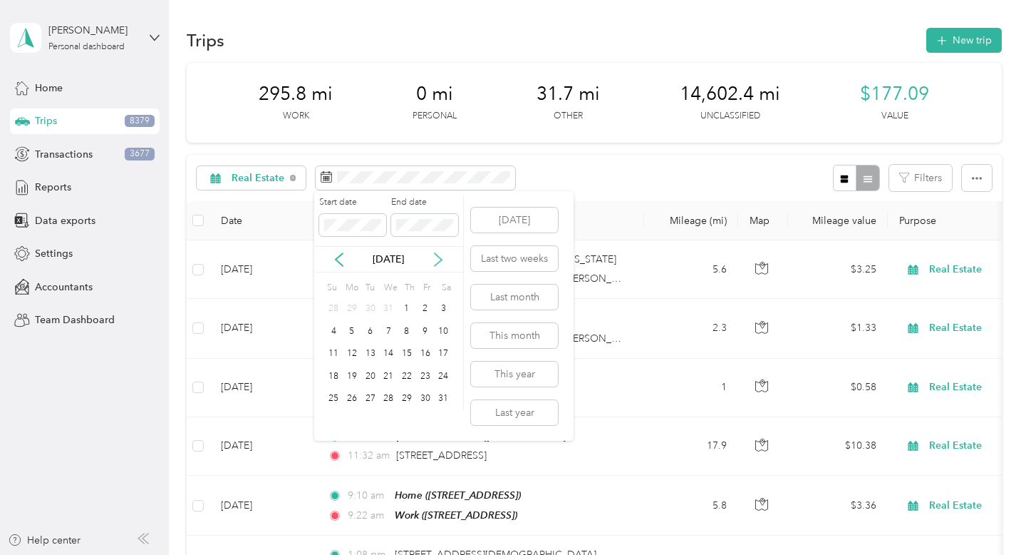
click at [440, 259] on icon at bounding box center [438, 259] width 7 height 13
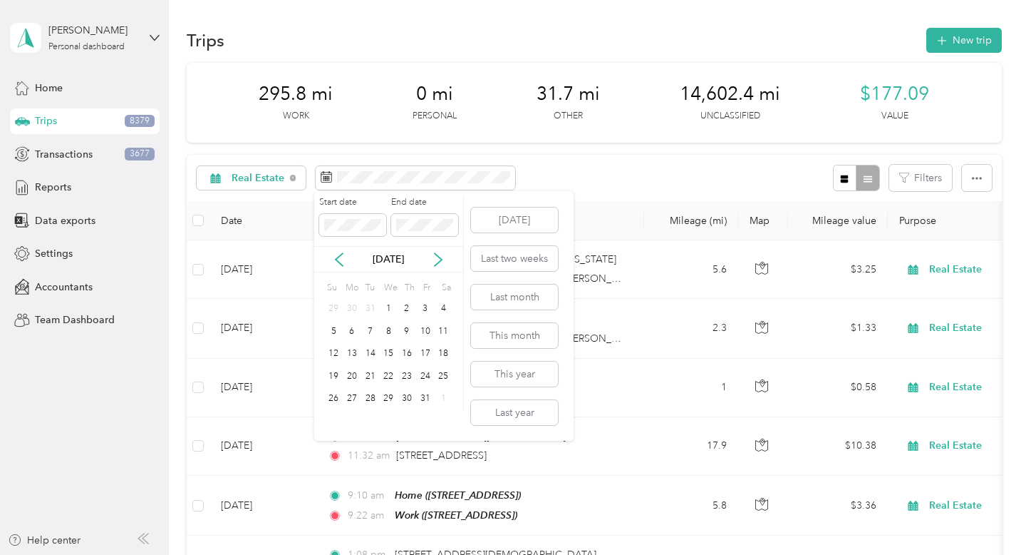
click at [327, 259] on div "[DATE]" at bounding box center [388, 259] width 149 height 15
click at [338, 259] on icon at bounding box center [339, 259] width 14 height 14
click at [369, 399] on div "31" at bounding box center [370, 399] width 19 height 18
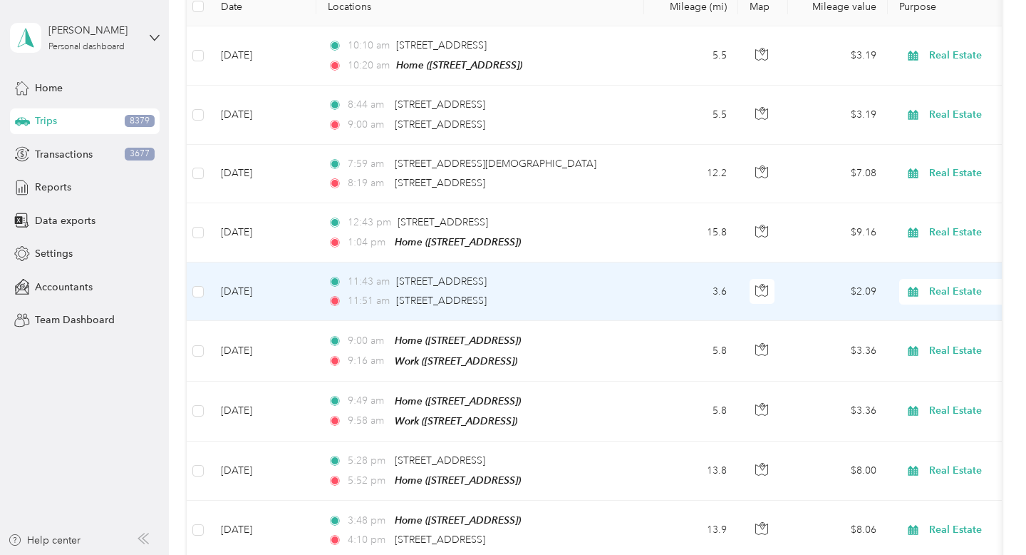
scroll to position [218, 0]
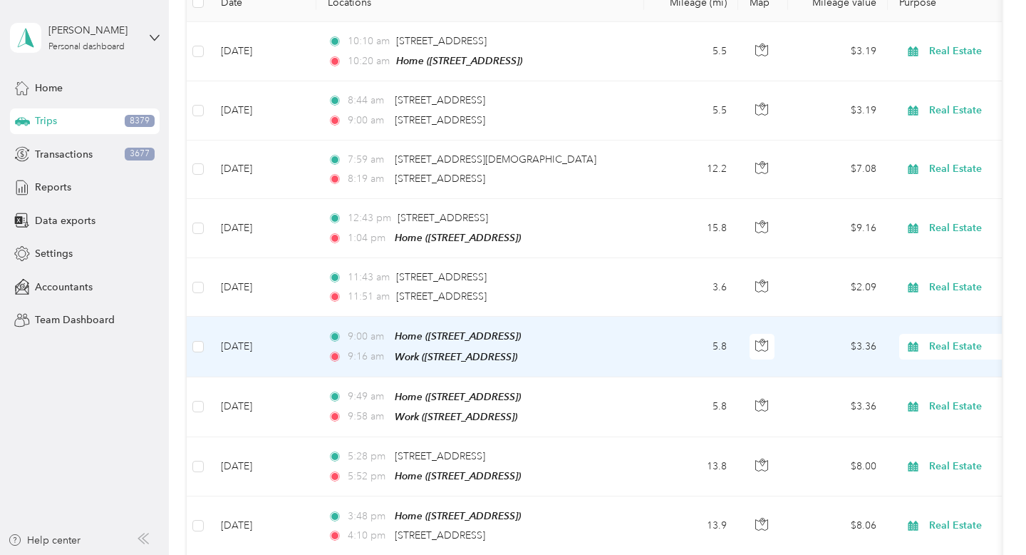
click at [306, 347] on td "[DATE]" at bounding box center [263, 346] width 107 height 60
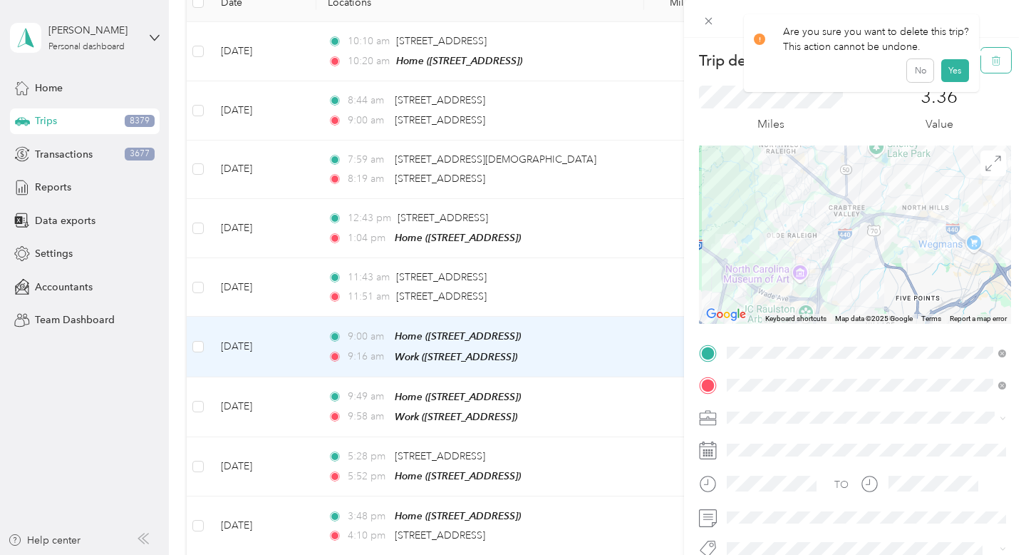
click at [992, 66] on span "button" at bounding box center [996, 60] width 10 height 12
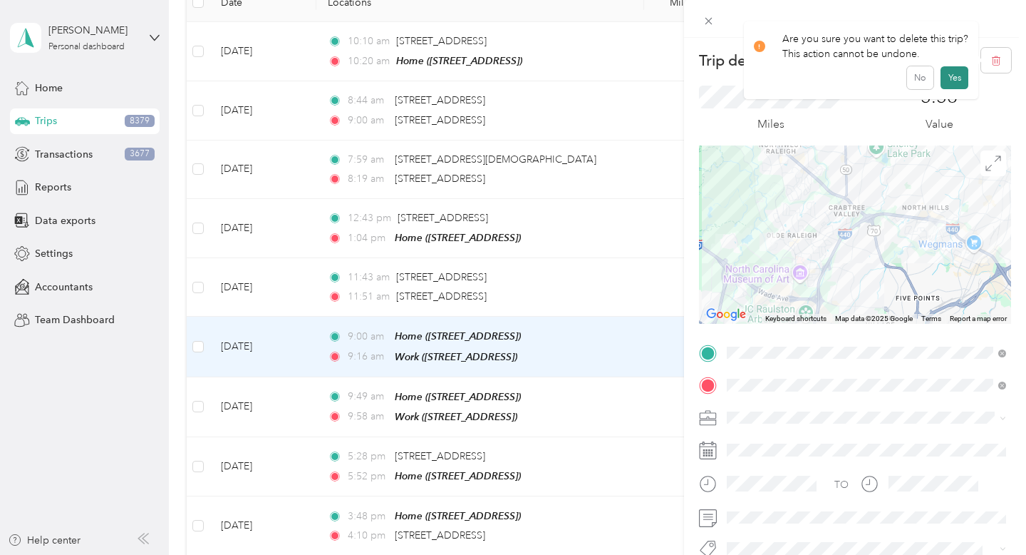
click at [952, 81] on button "Yes" at bounding box center [955, 77] width 28 height 23
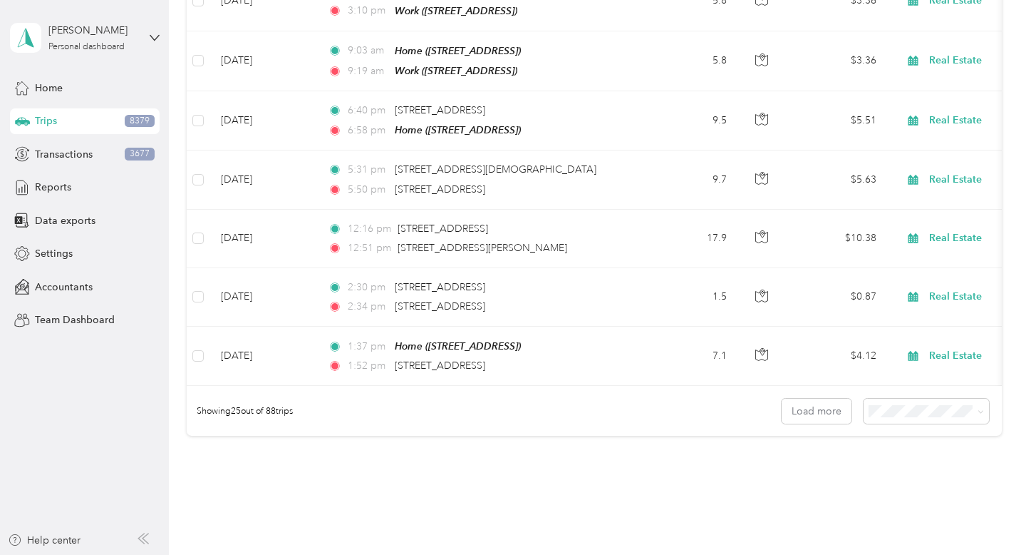
scroll to position [1398, 0]
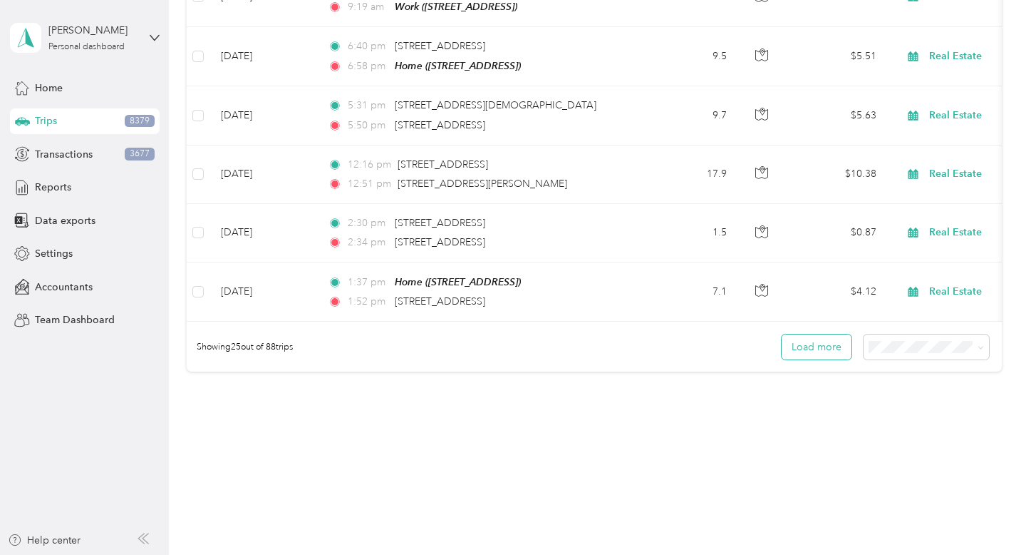
click at [834, 337] on button "Load more" at bounding box center [817, 346] width 70 height 25
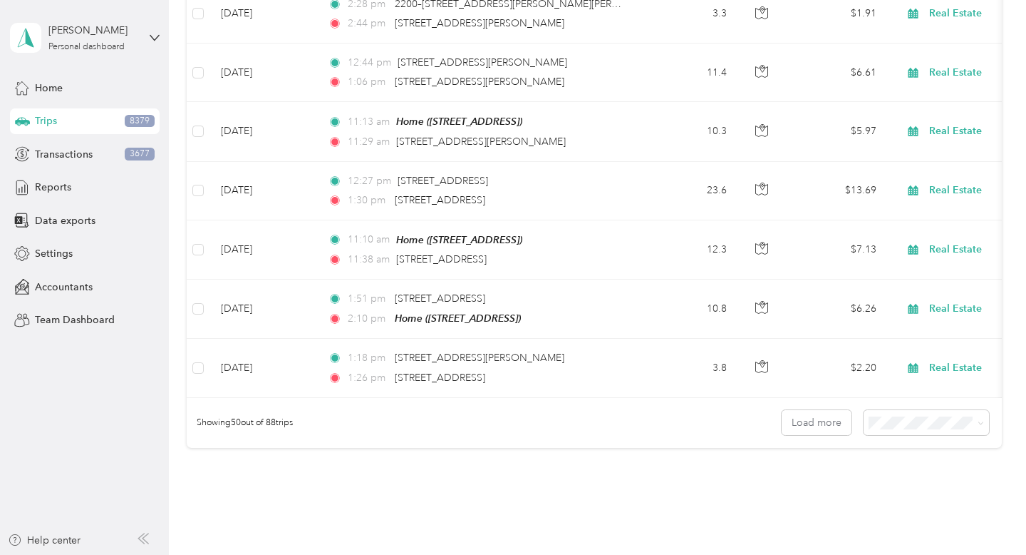
scroll to position [2864, 0]
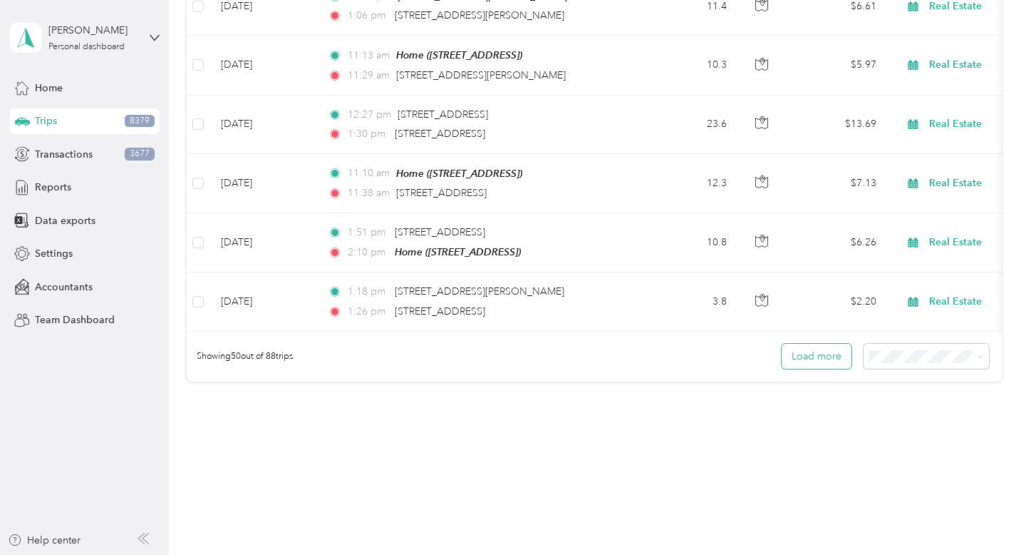
click at [827, 344] on button "Load more" at bounding box center [817, 356] width 70 height 25
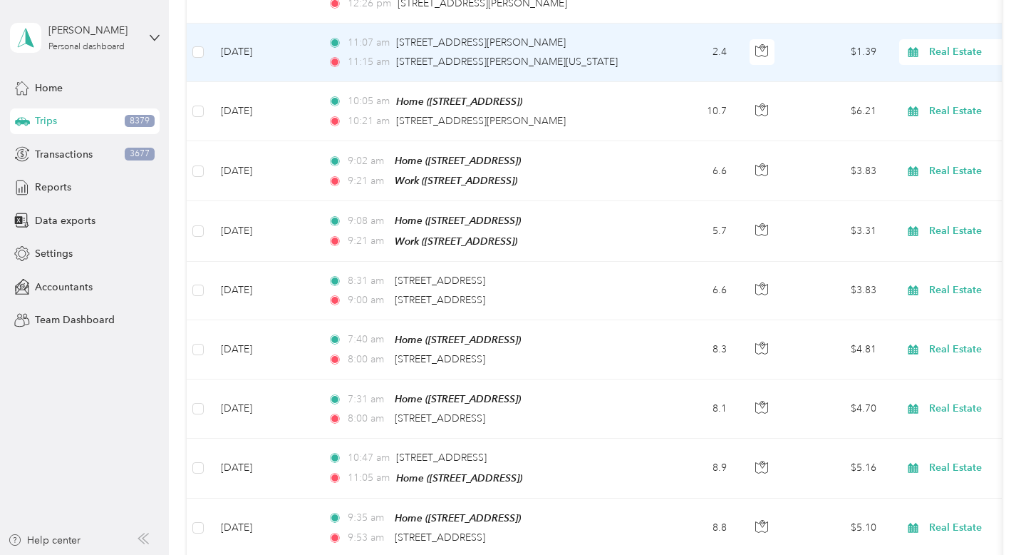
scroll to position [4329, 0]
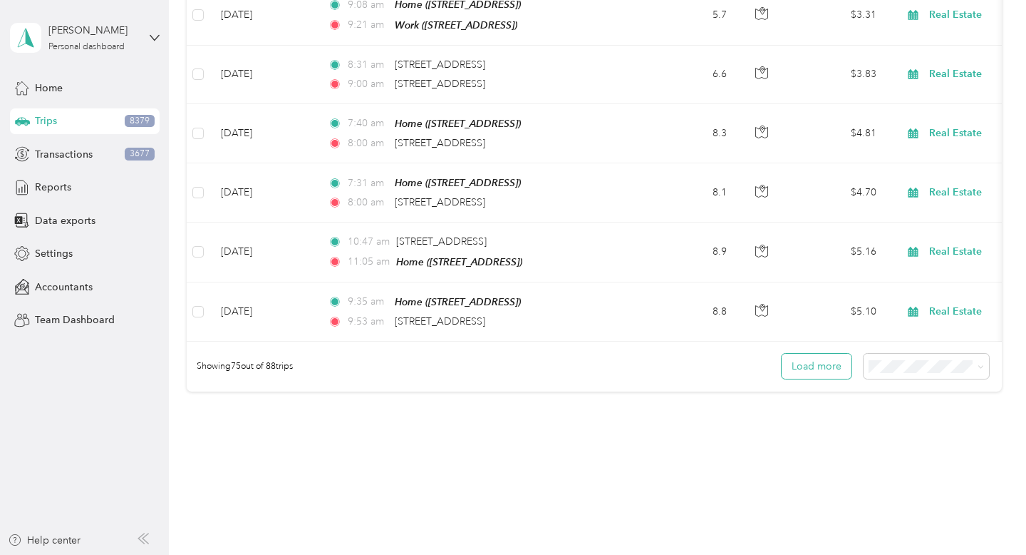
click at [833, 354] on button "Load more" at bounding box center [817, 366] width 70 height 25
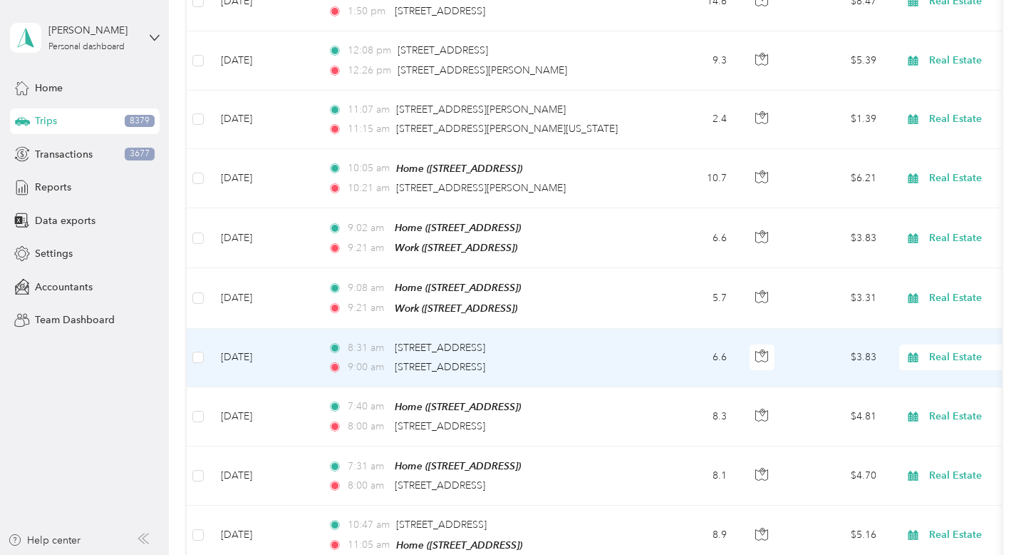
scroll to position [4039, 0]
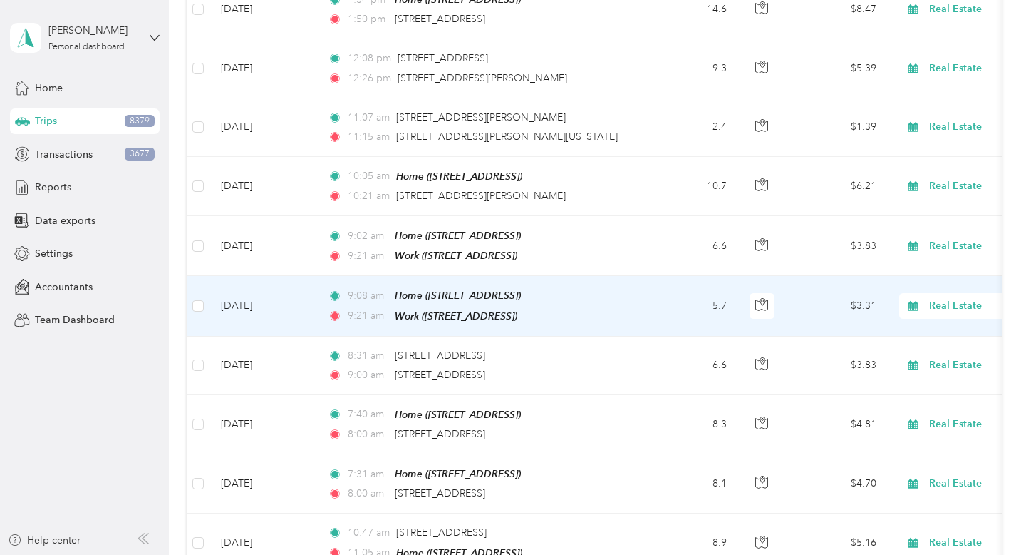
click at [277, 279] on td "[DATE]" at bounding box center [263, 306] width 107 height 60
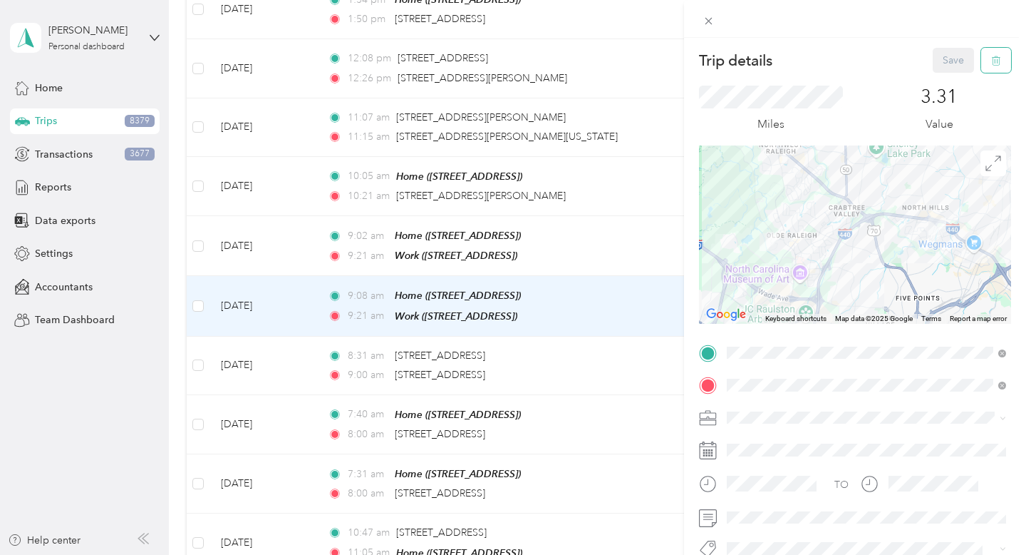
click at [999, 70] on button "button" at bounding box center [997, 60] width 30 height 25
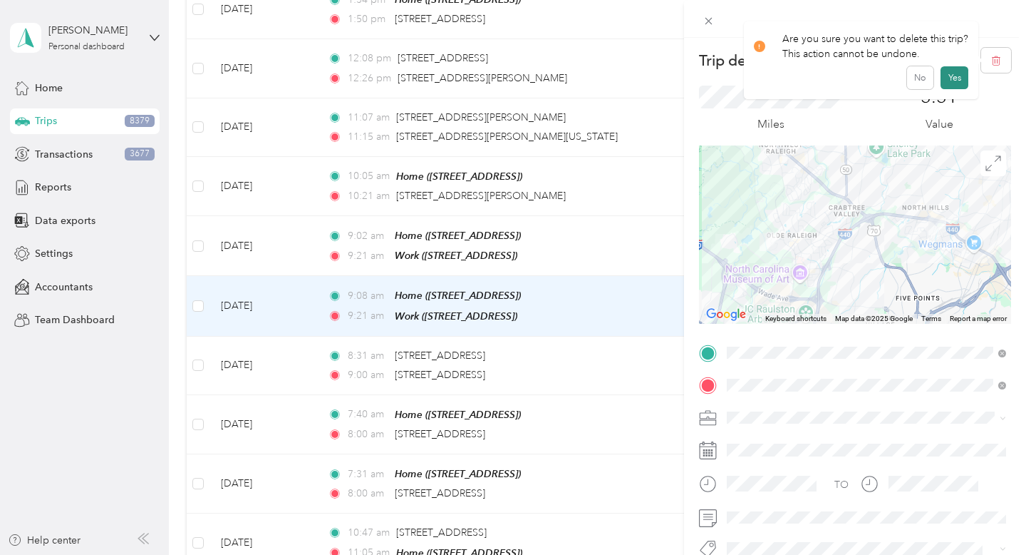
click at [954, 81] on button "Yes" at bounding box center [955, 77] width 28 height 23
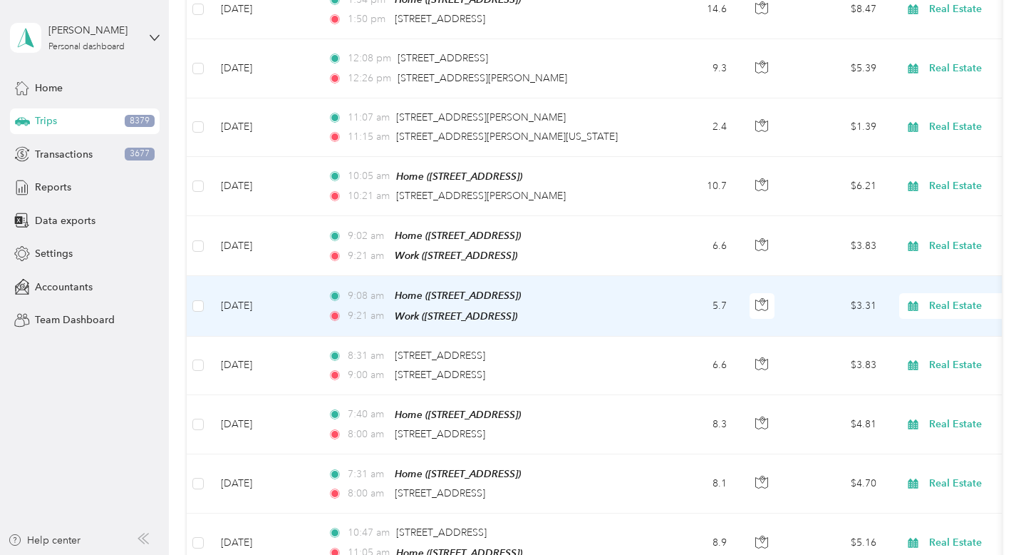
click at [267, 288] on td "[DATE]" at bounding box center [263, 306] width 107 height 60
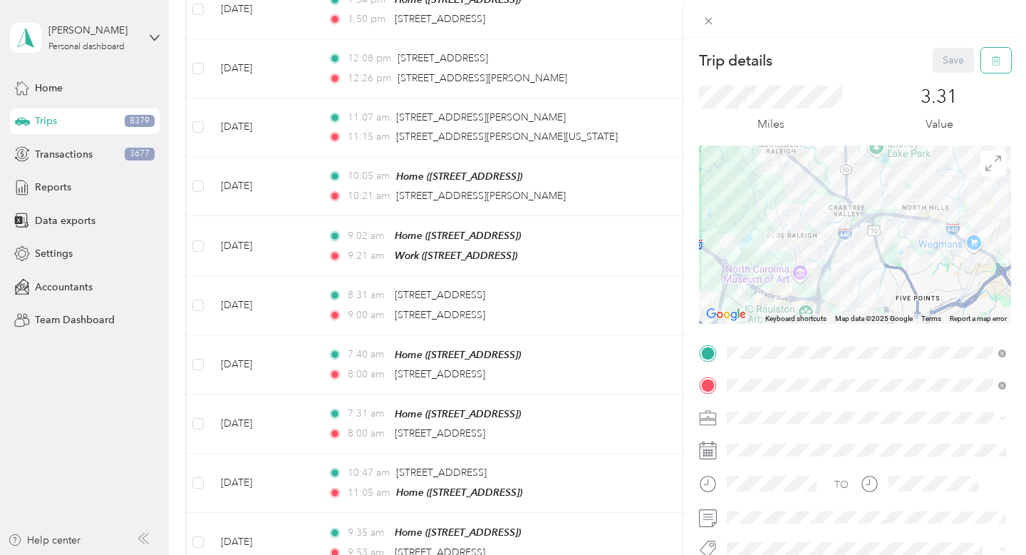
click at [1000, 67] on button "button" at bounding box center [997, 60] width 30 height 25
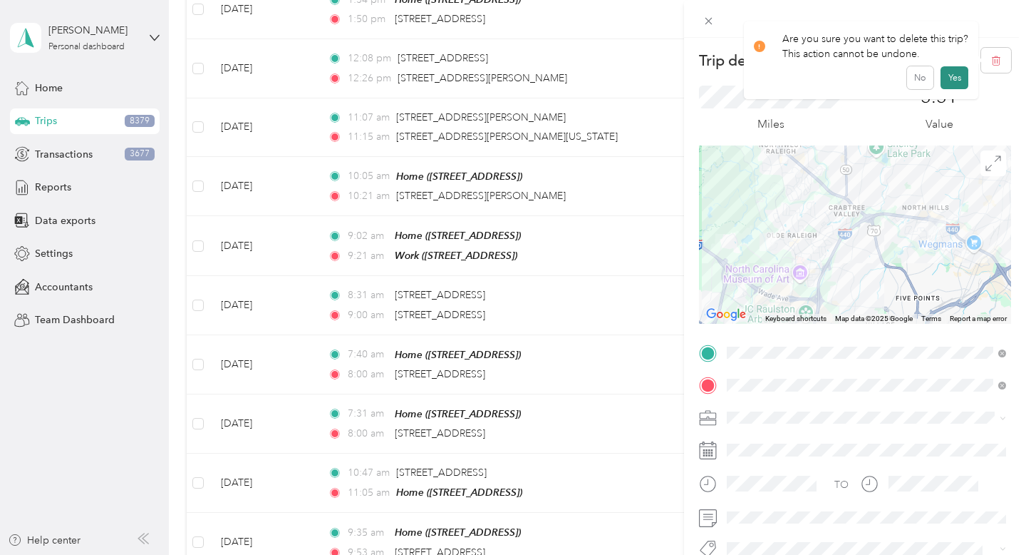
click at [956, 75] on button "Yes" at bounding box center [955, 77] width 28 height 23
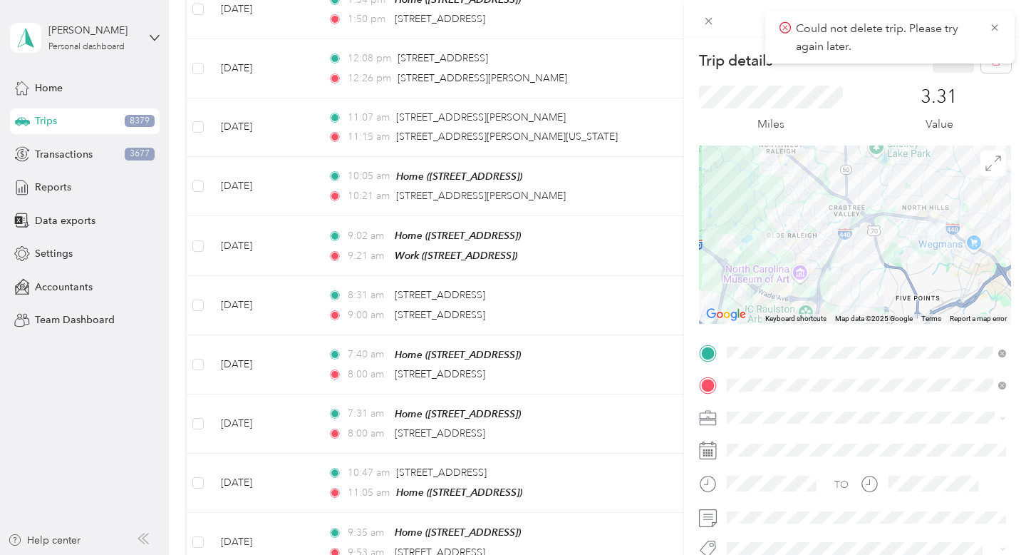
click at [269, 223] on div "Trip details Save This trip cannot be edited because it is either under review,…" at bounding box center [513, 277] width 1026 height 555
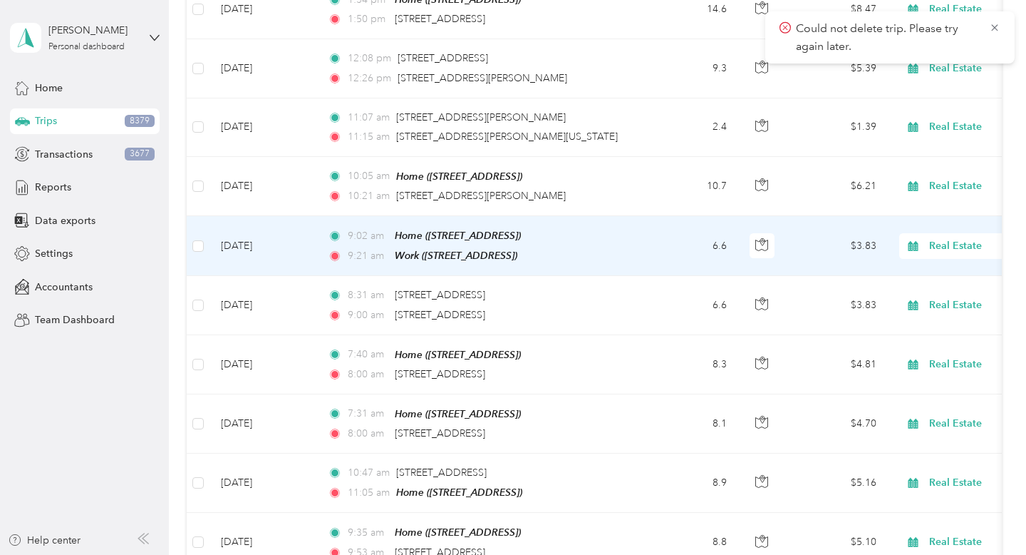
click at [250, 221] on td "[DATE]" at bounding box center [263, 246] width 107 height 60
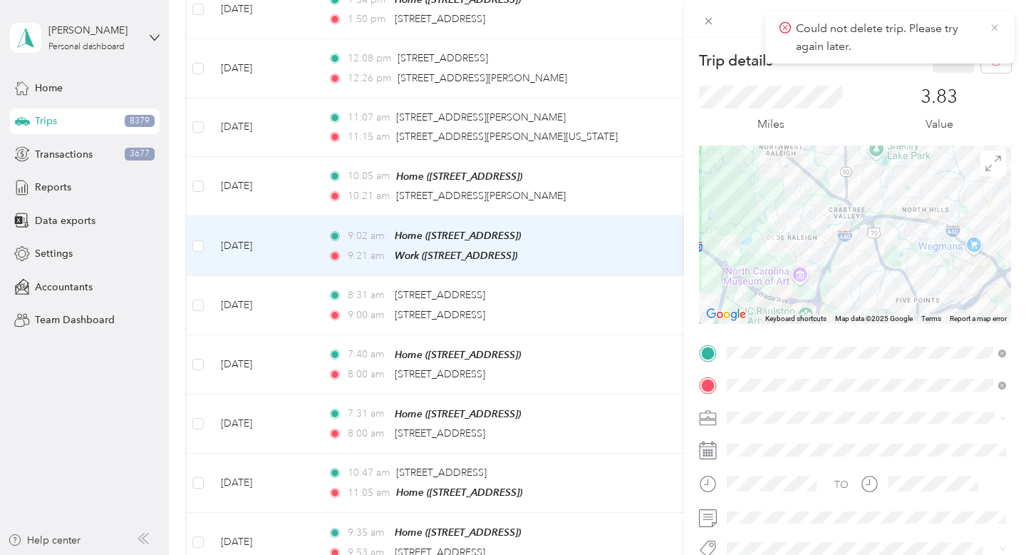
click at [995, 24] on icon at bounding box center [994, 27] width 11 height 13
click at [996, 63] on icon "button" at bounding box center [996, 61] width 10 height 10
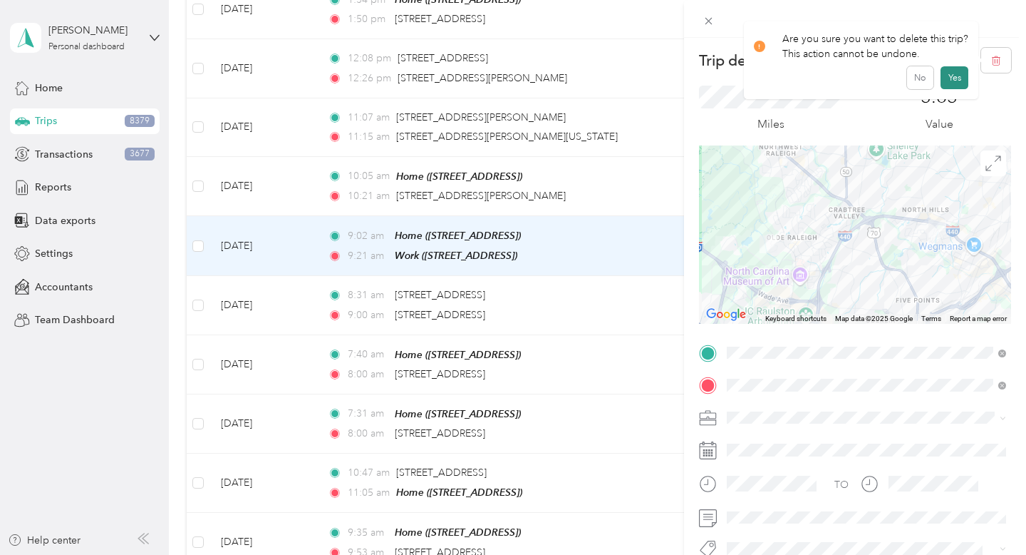
click at [943, 83] on button "Yes" at bounding box center [955, 77] width 28 height 23
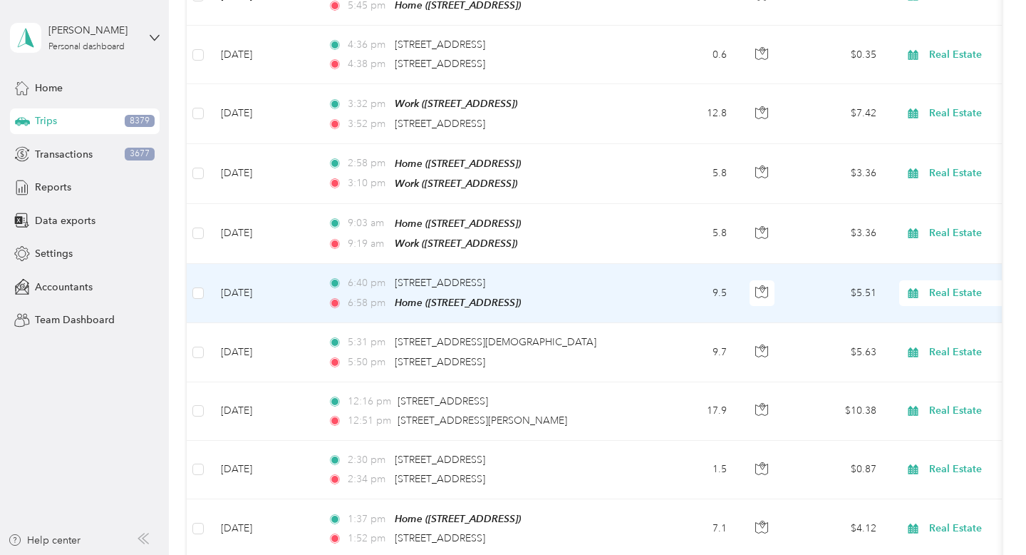
scroll to position [1160, 0]
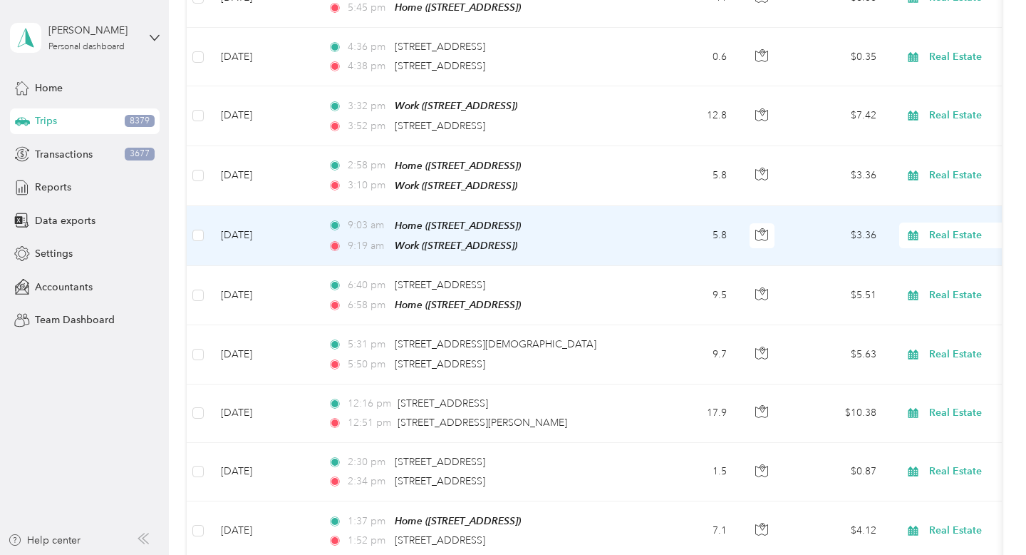
click at [276, 230] on td "[DATE]" at bounding box center [263, 236] width 107 height 60
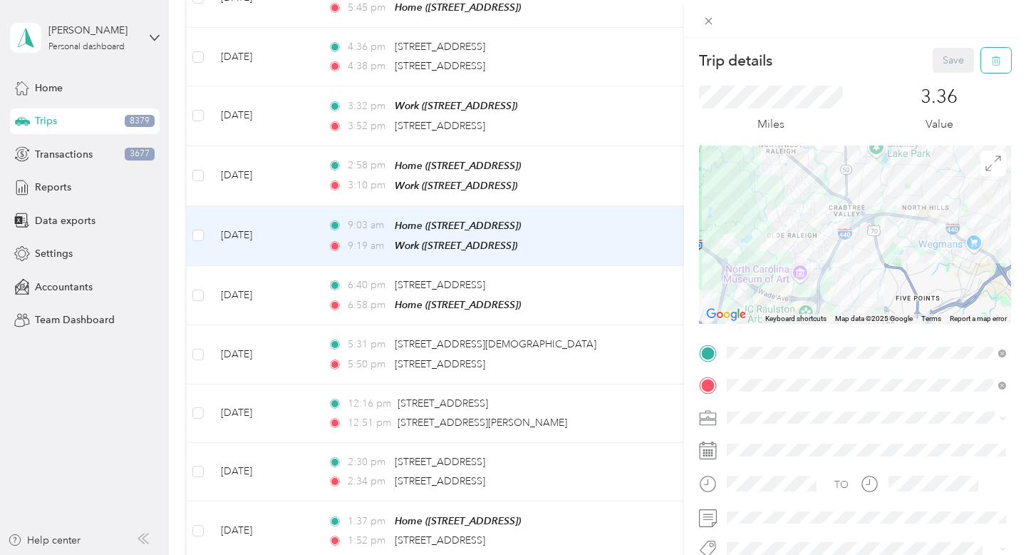
click at [992, 63] on icon "button" at bounding box center [996, 61] width 10 height 10
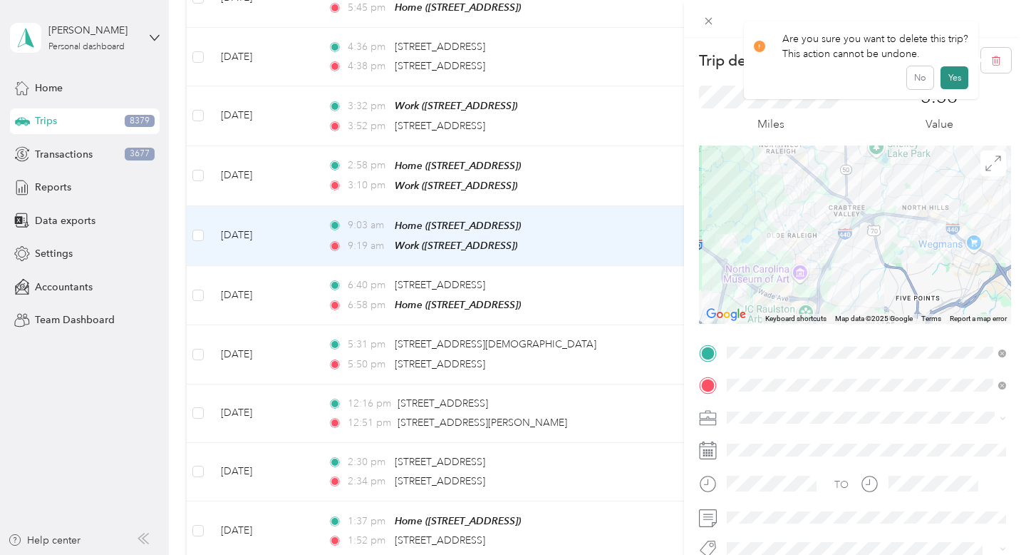
click at [945, 80] on button "Yes" at bounding box center [955, 77] width 28 height 23
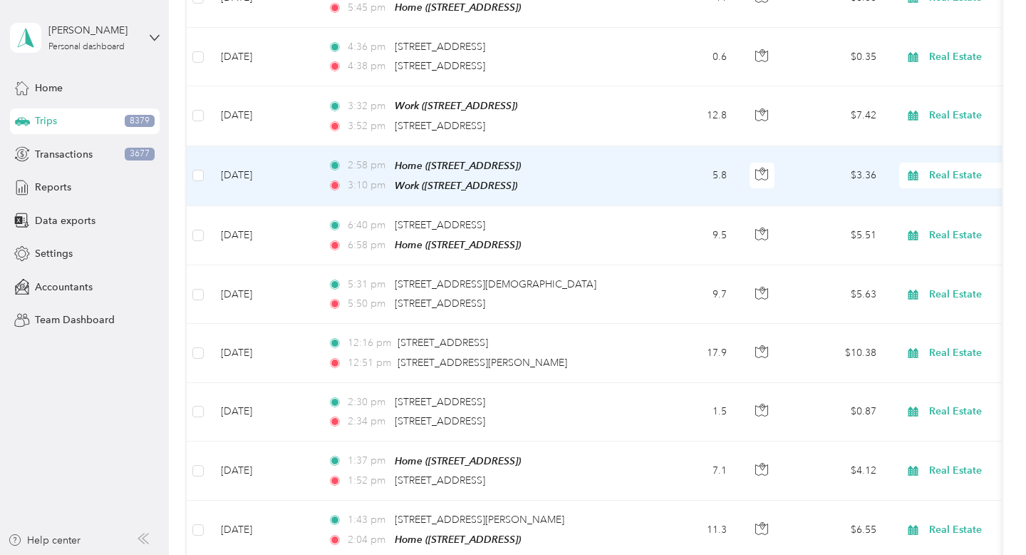
click at [264, 167] on td "[DATE]" at bounding box center [263, 176] width 107 height 60
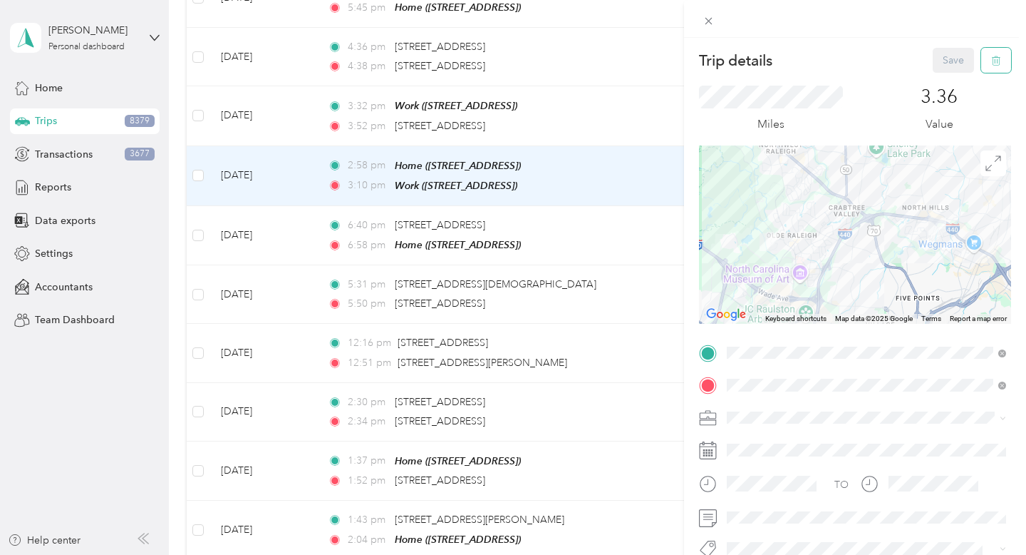
click at [1004, 59] on button "button" at bounding box center [997, 60] width 30 height 25
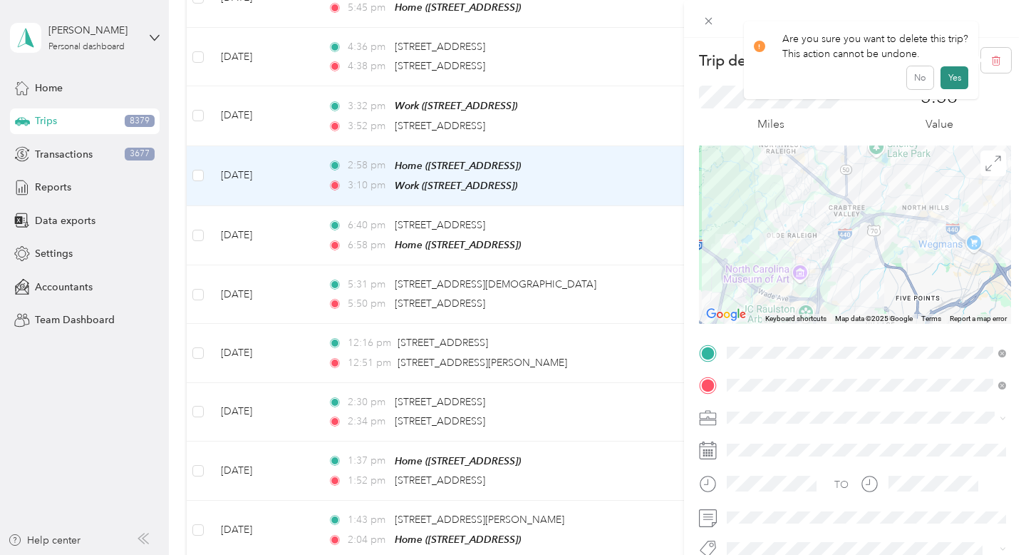
click at [965, 78] on button "Yes" at bounding box center [955, 77] width 28 height 23
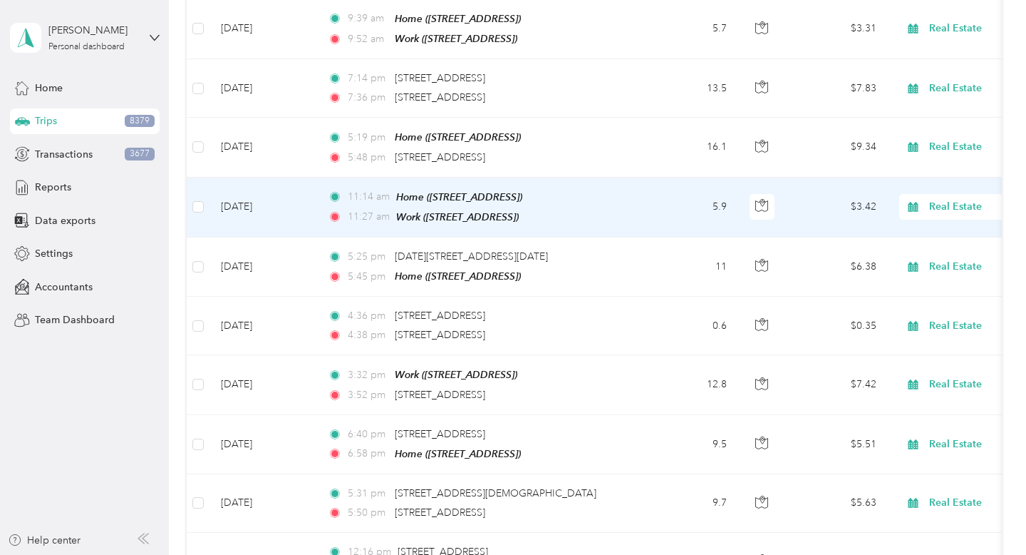
scroll to position [866, 0]
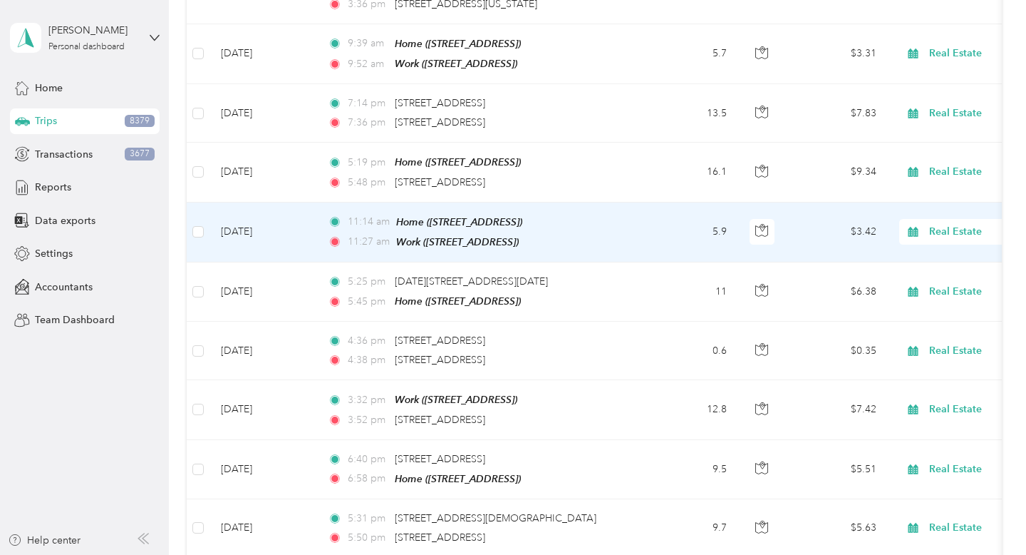
click at [255, 224] on td "[DATE]" at bounding box center [263, 232] width 107 height 60
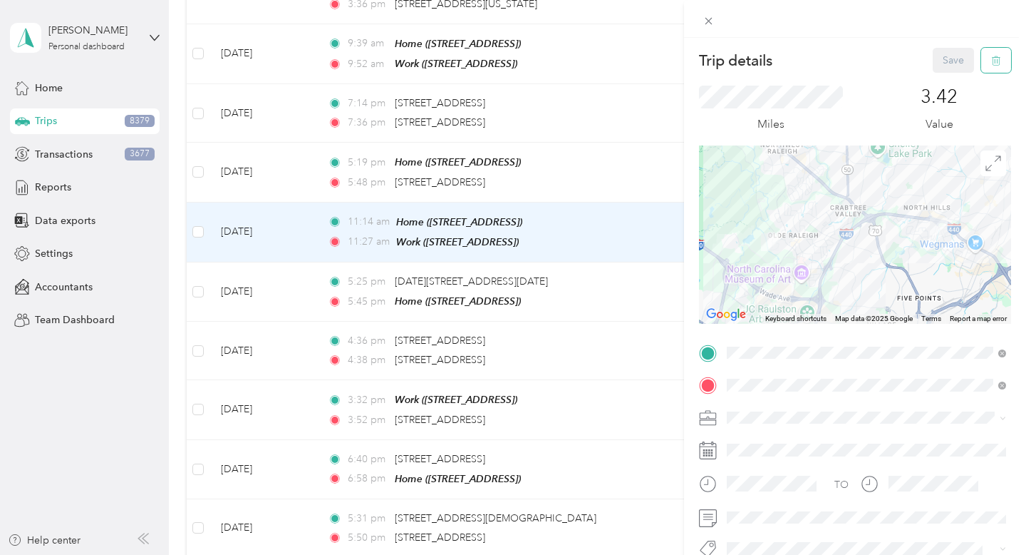
click at [993, 59] on icon "button" at bounding box center [996, 61] width 10 height 10
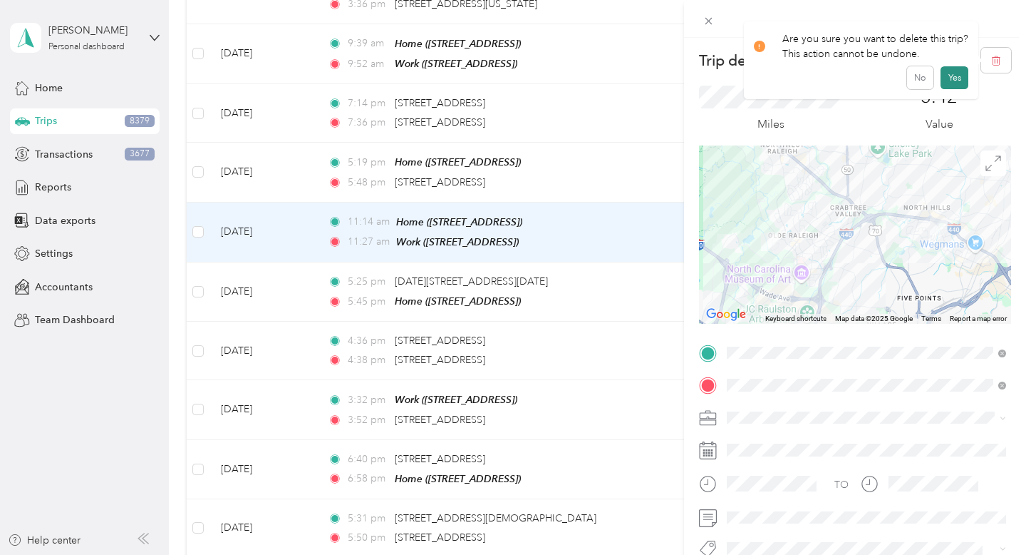
click at [952, 86] on button "Yes" at bounding box center [955, 77] width 28 height 23
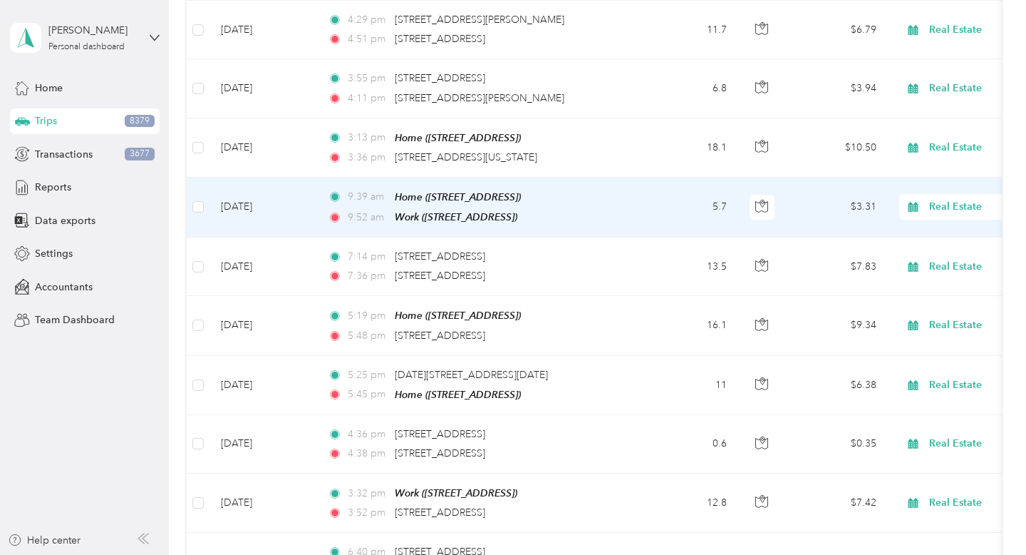
scroll to position [704, 0]
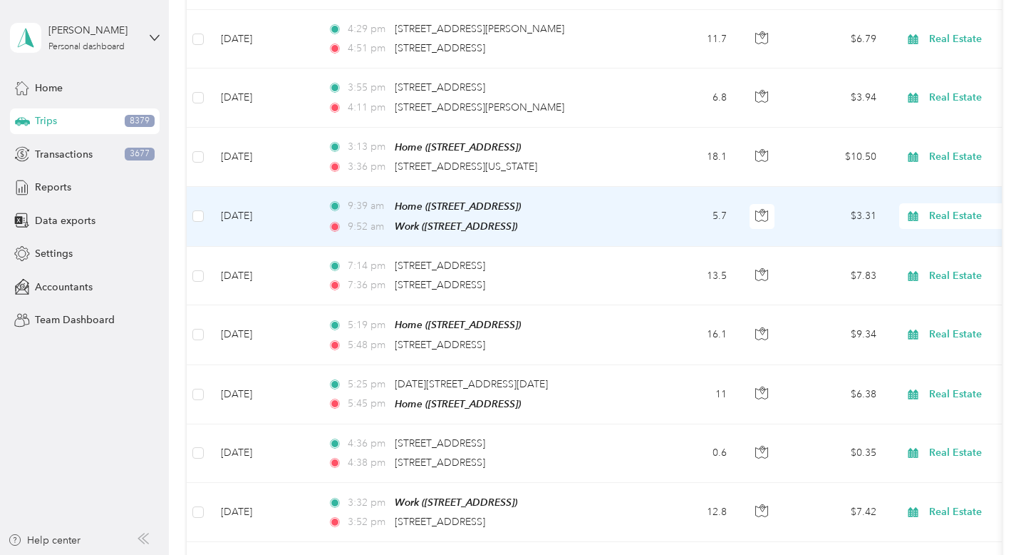
click at [263, 211] on td "[DATE]" at bounding box center [263, 217] width 107 height 60
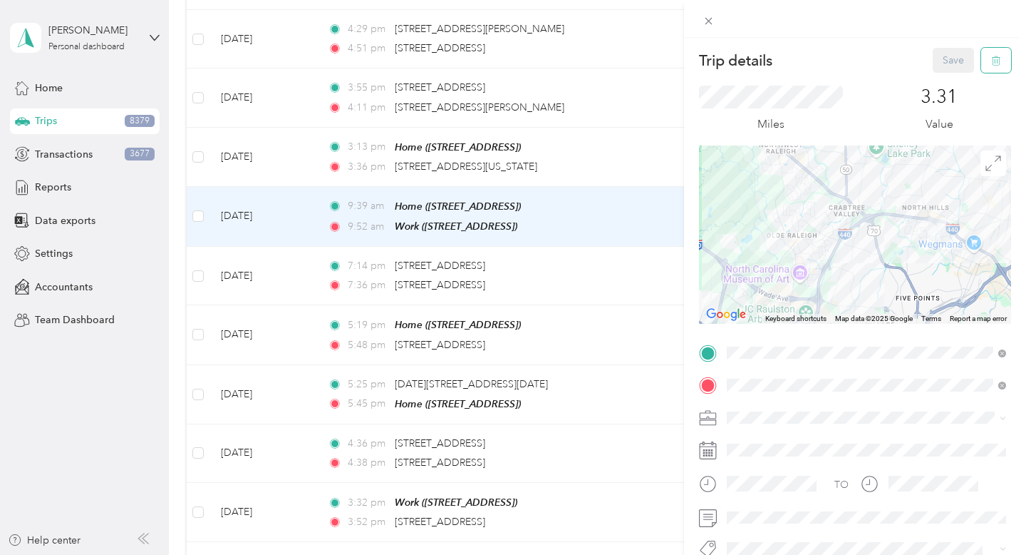
click at [1001, 58] on button "button" at bounding box center [997, 60] width 30 height 25
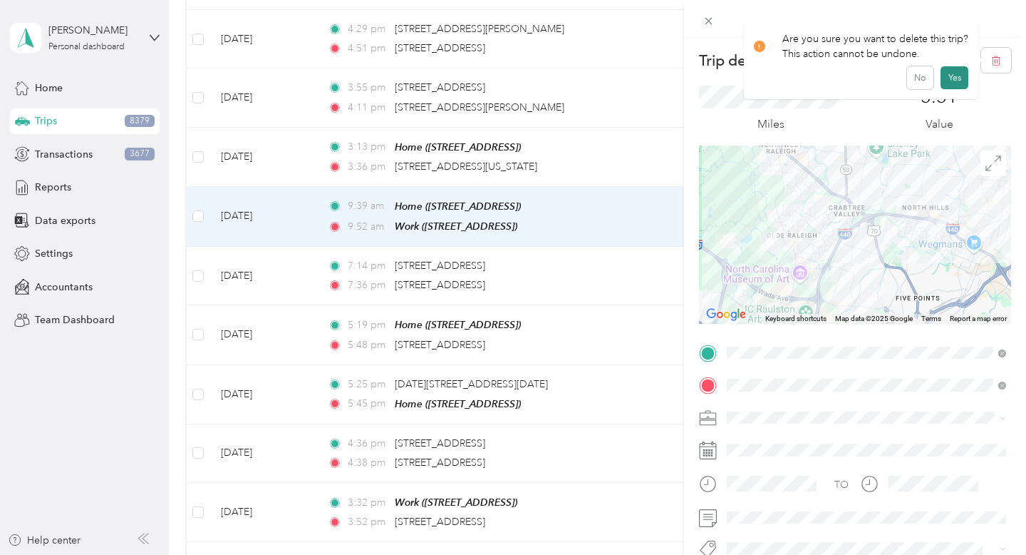
click at [953, 82] on button "Yes" at bounding box center [955, 77] width 28 height 23
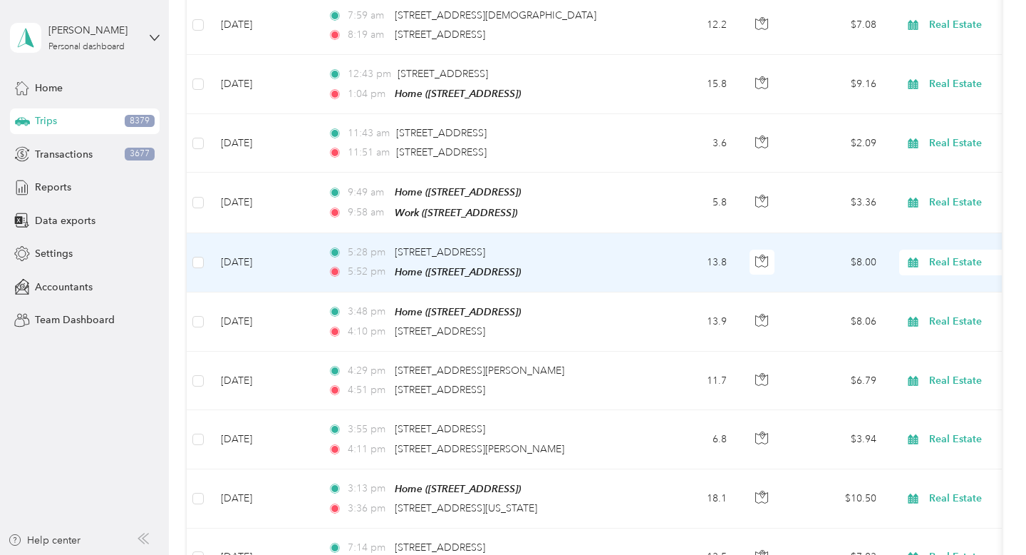
scroll to position [360, 0]
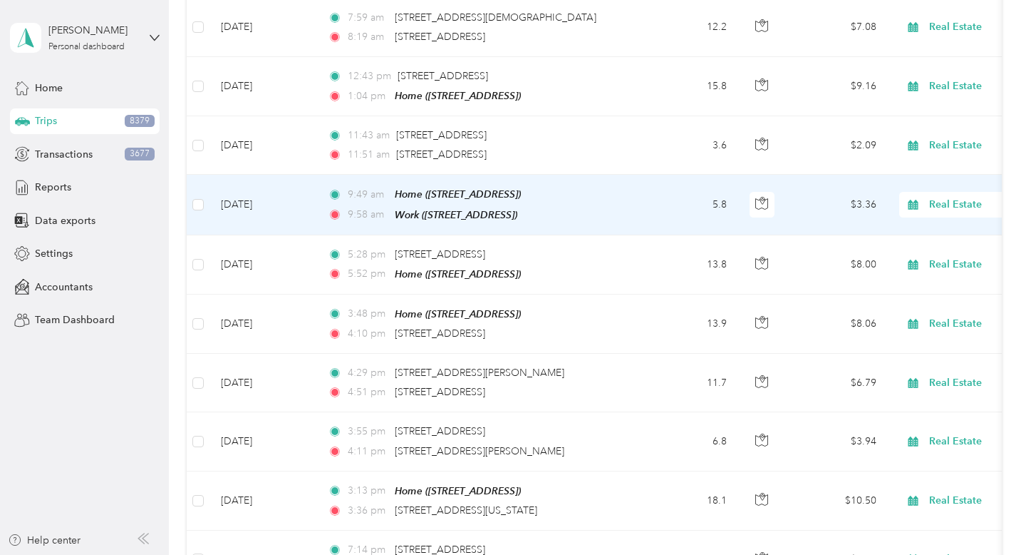
click at [261, 206] on td "[DATE]" at bounding box center [263, 205] width 107 height 60
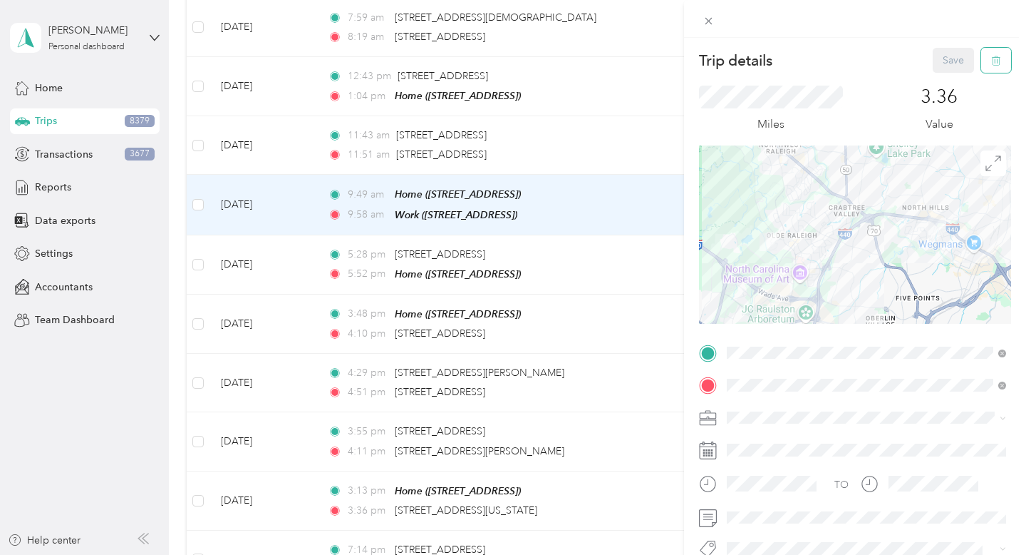
click at [994, 61] on icon "button" at bounding box center [996, 61] width 10 height 10
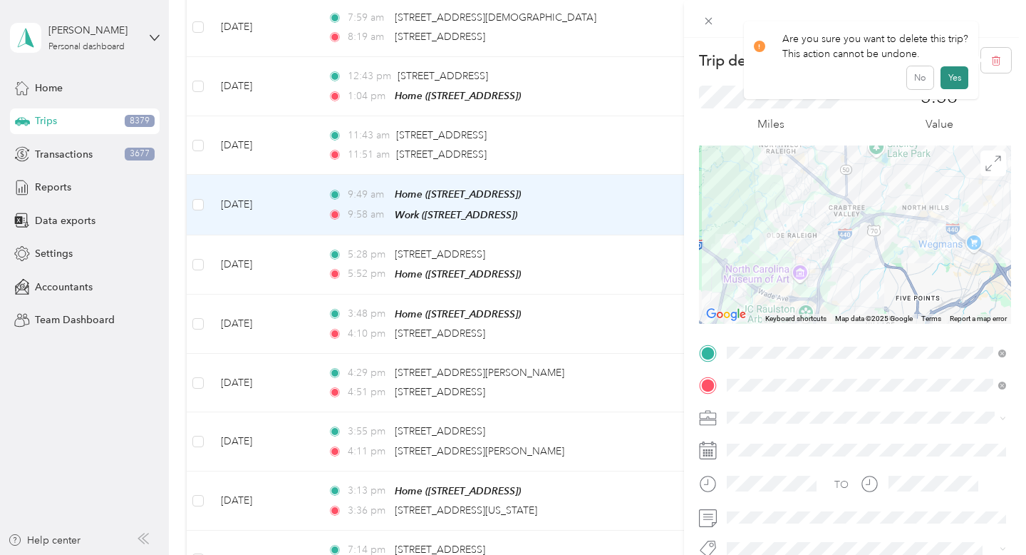
click at [955, 78] on button "Yes" at bounding box center [955, 77] width 28 height 23
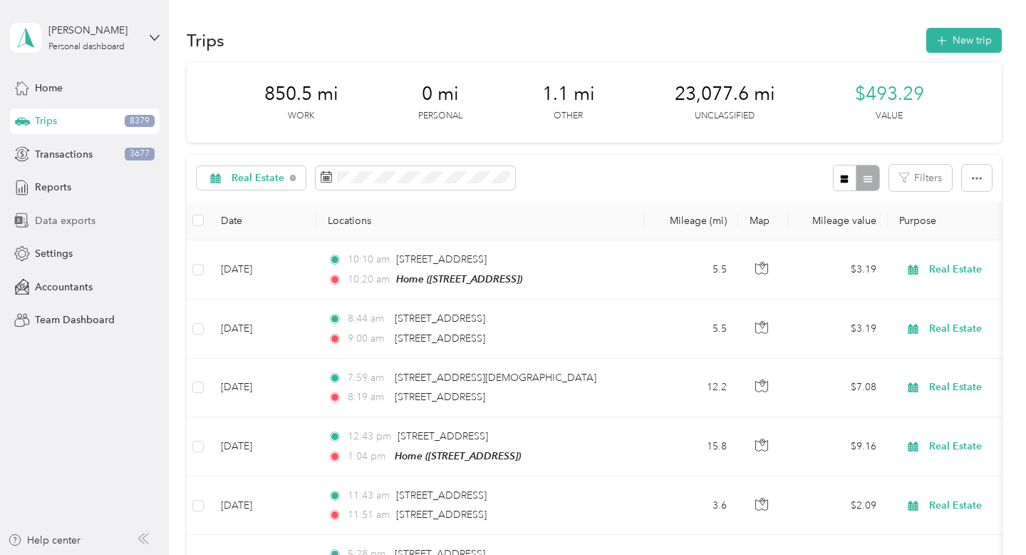
click at [78, 220] on span "Data exports" at bounding box center [65, 220] width 61 height 15
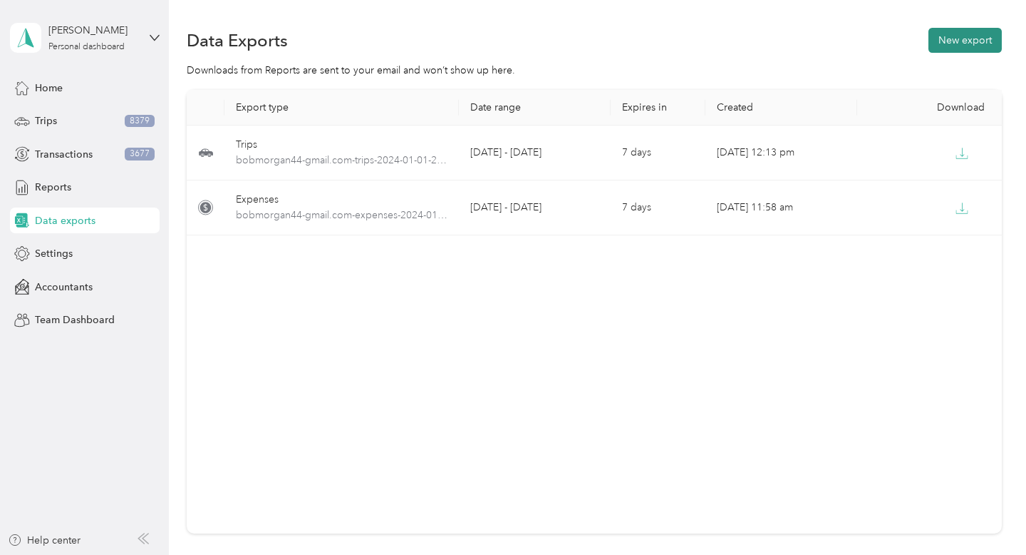
click at [964, 47] on button "New export" at bounding box center [965, 40] width 73 height 25
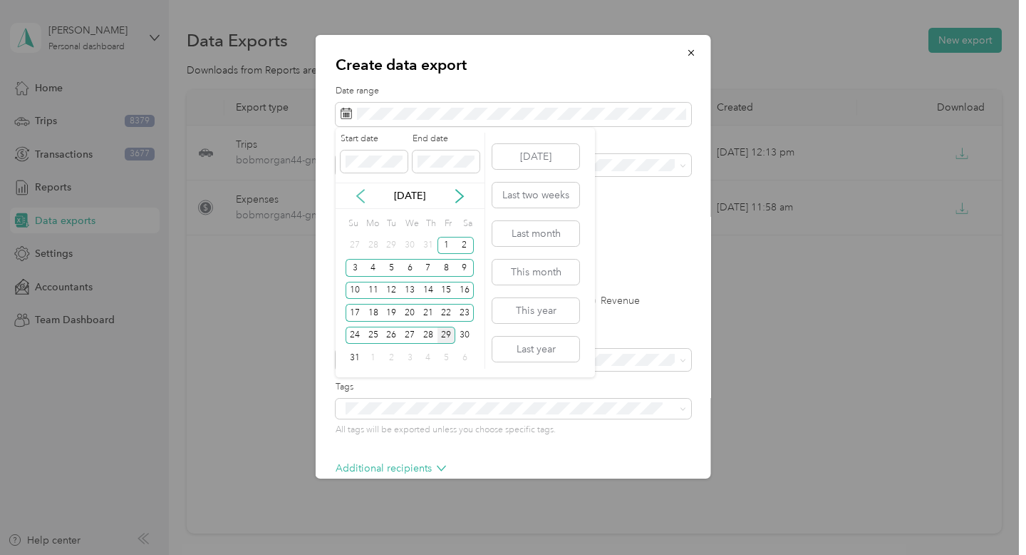
click at [362, 196] on icon at bounding box center [361, 196] width 14 height 14
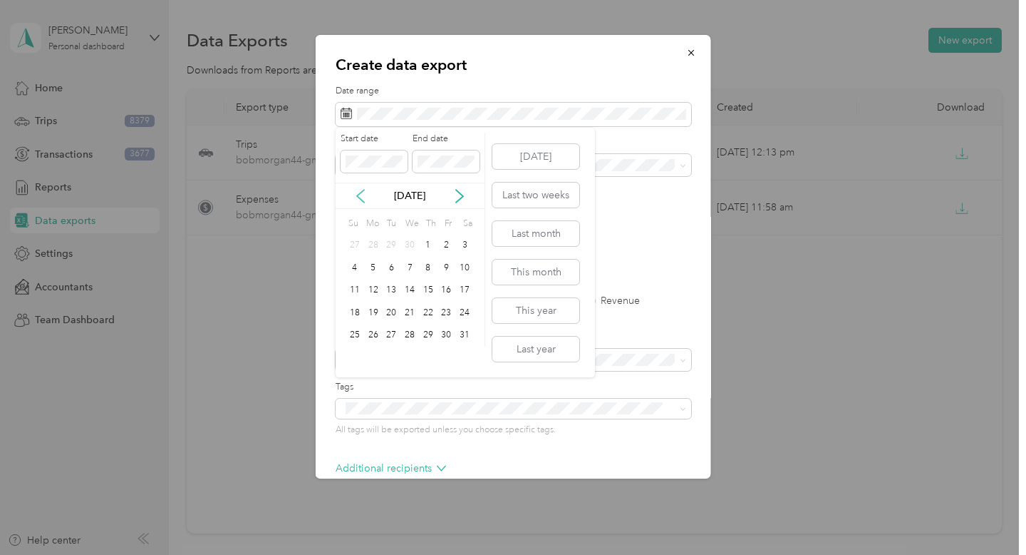
click at [362, 196] on icon at bounding box center [361, 196] width 14 height 14
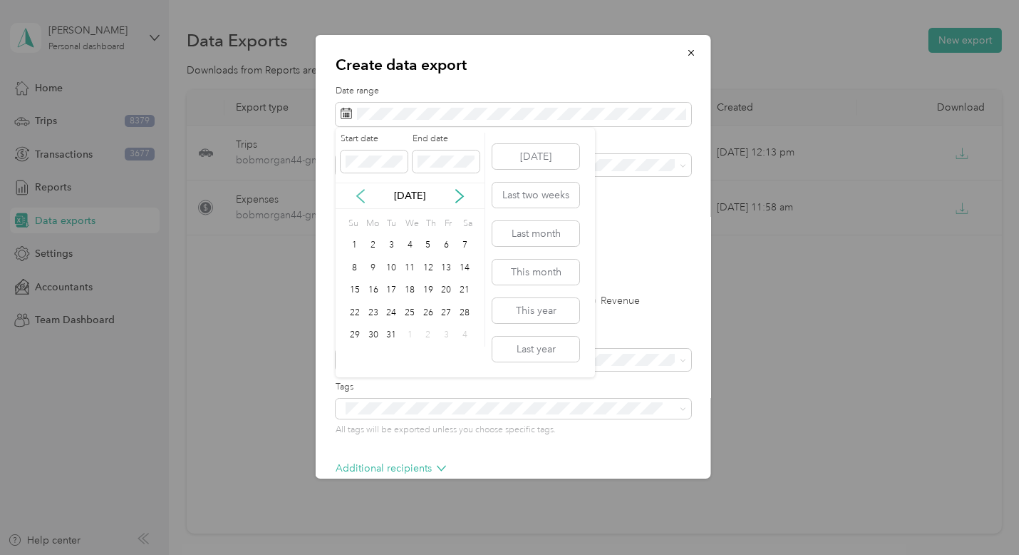
click at [362, 196] on icon at bounding box center [361, 196] width 14 height 14
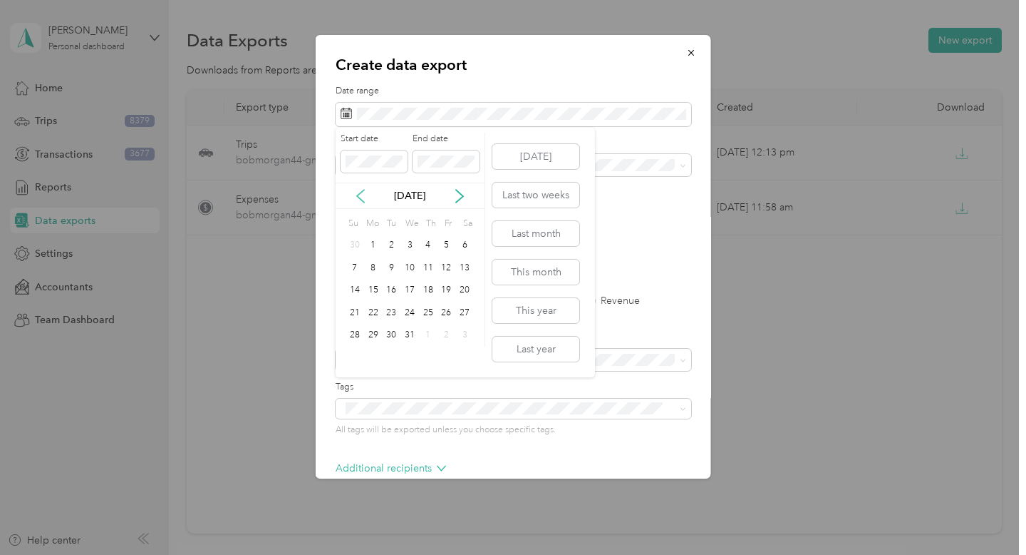
click at [362, 196] on icon at bounding box center [361, 196] width 14 height 14
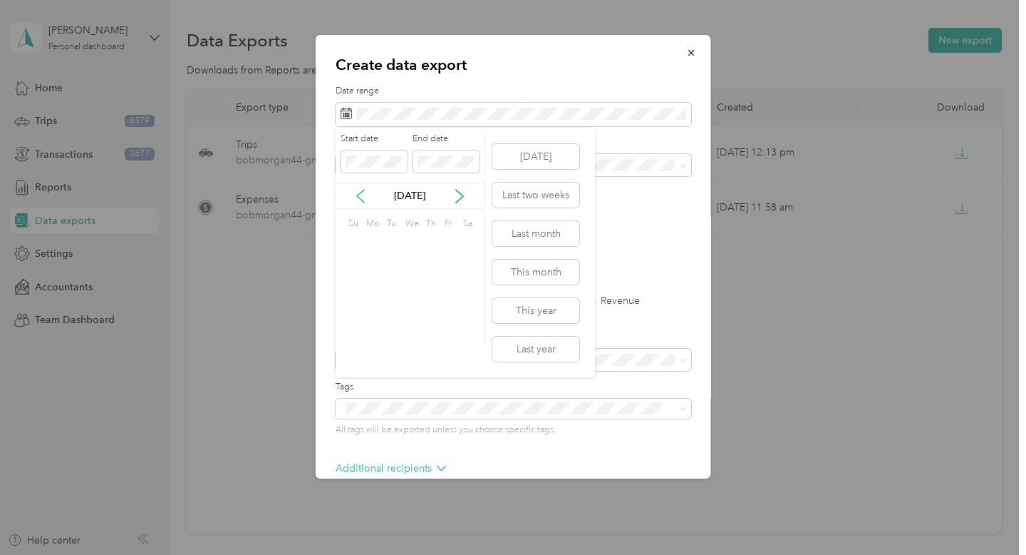
click at [362, 196] on icon at bounding box center [361, 196] width 14 height 14
click at [458, 193] on icon at bounding box center [460, 196] width 14 height 14
click at [375, 244] on div "1" at bounding box center [373, 246] width 19 height 18
click at [465, 211] on div "Start date End date [DATE] Su Mo Tu We Th Fr Sa 31 1 2 3 4 5 6 7 8 9 10 11 12 1…" at bounding box center [411, 240] width 150 height 214
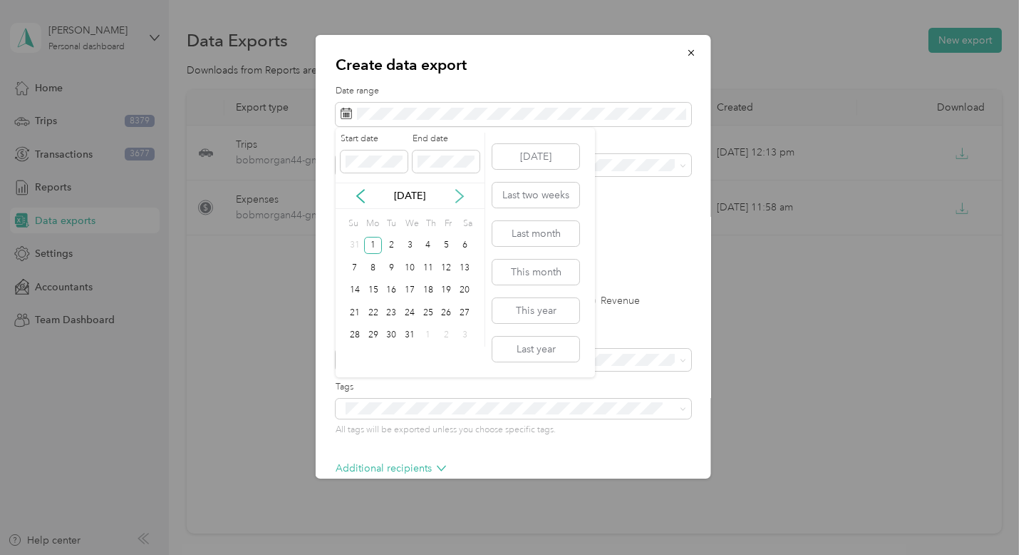
click at [460, 195] on icon at bounding box center [460, 196] width 14 height 14
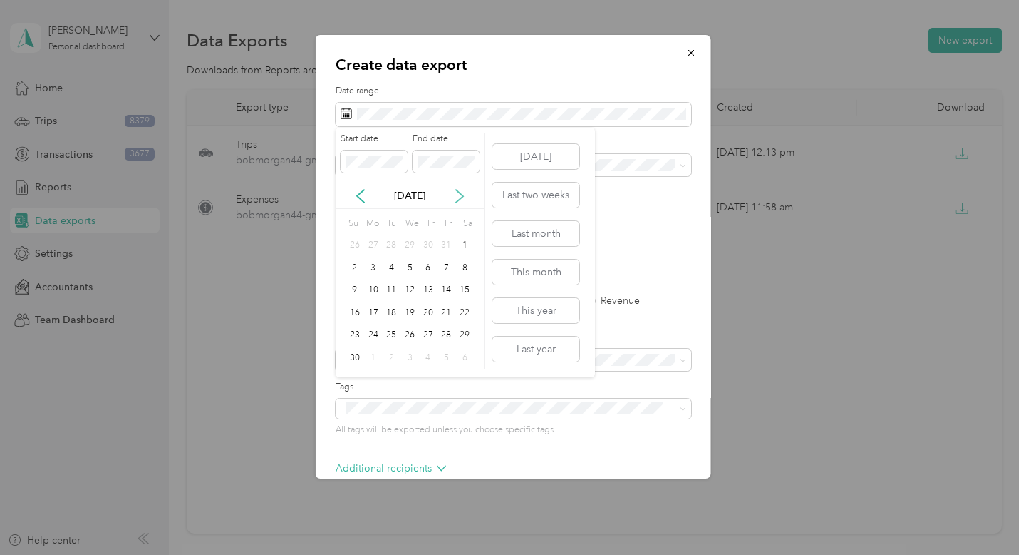
click at [460, 195] on icon at bounding box center [460, 196] width 14 height 14
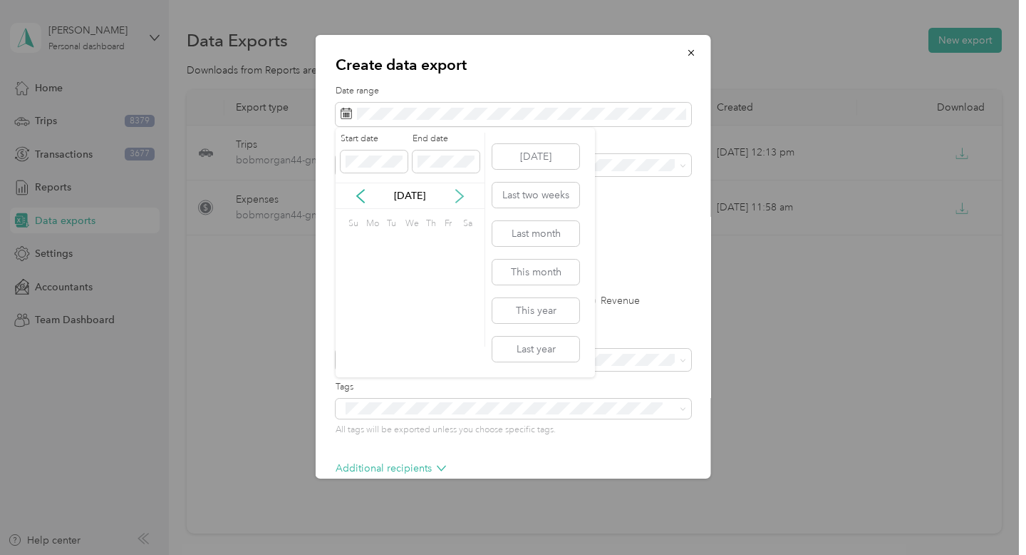
click at [460, 195] on icon at bounding box center [460, 196] width 14 height 14
click at [396, 339] on div "31" at bounding box center [391, 335] width 19 height 18
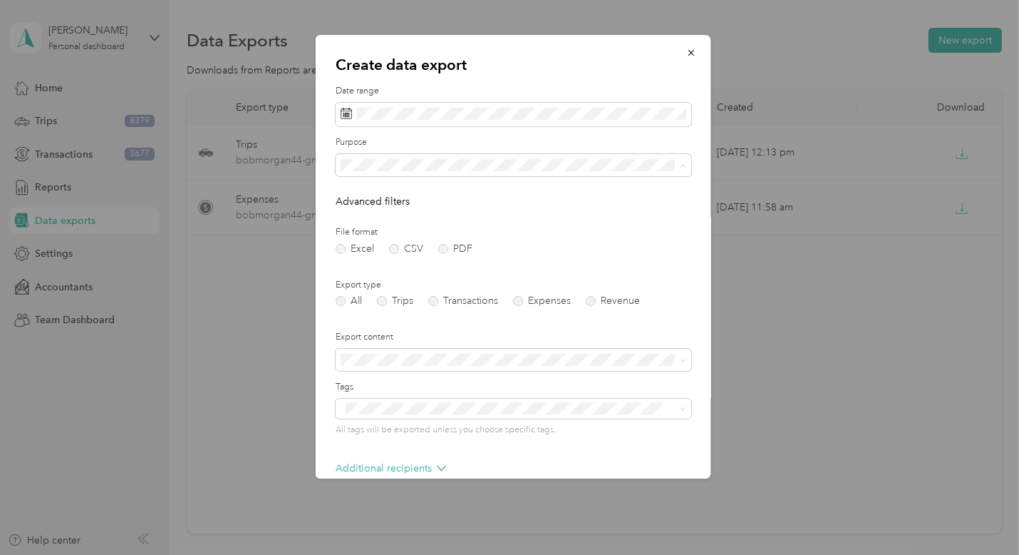
click at [397, 259] on div "Real Estate" at bounding box center [514, 264] width 336 height 15
click at [451, 249] on label "PDF" at bounding box center [455, 249] width 34 height 10
click at [403, 306] on form "Date range Purpose Advanced filters File format Excel CSV PDF Export type All T…" at bounding box center [514, 321] width 356 height 473
click at [408, 299] on label "Trips" at bounding box center [395, 301] width 36 height 10
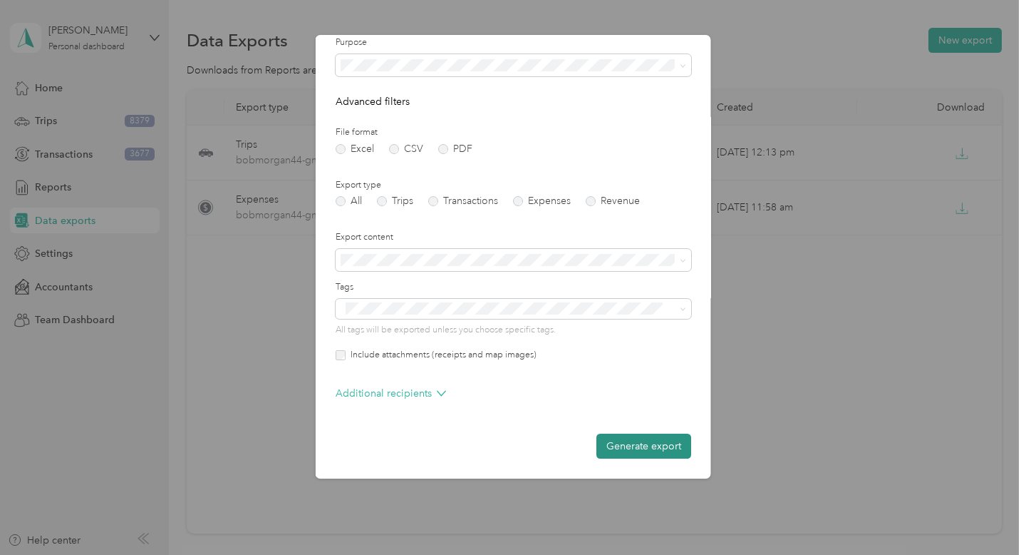
click at [640, 436] on button "Generate export" at bounding box center [644, 445] width 95 height 25
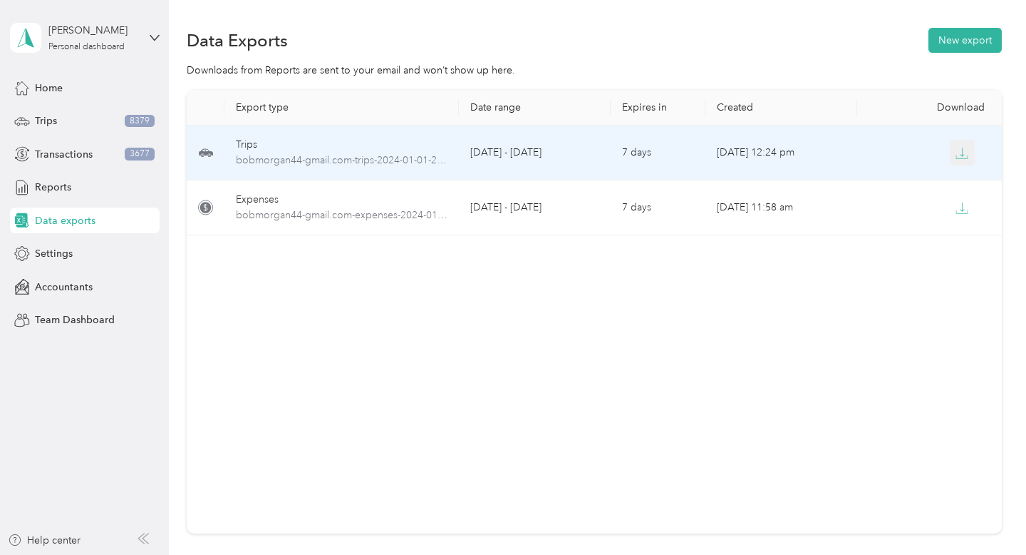
click at [959, 158] on icon "button" at bounding box center [962, 153] width 13 height 13
